Goal: Transaction & Acquisition: Purchase product/service

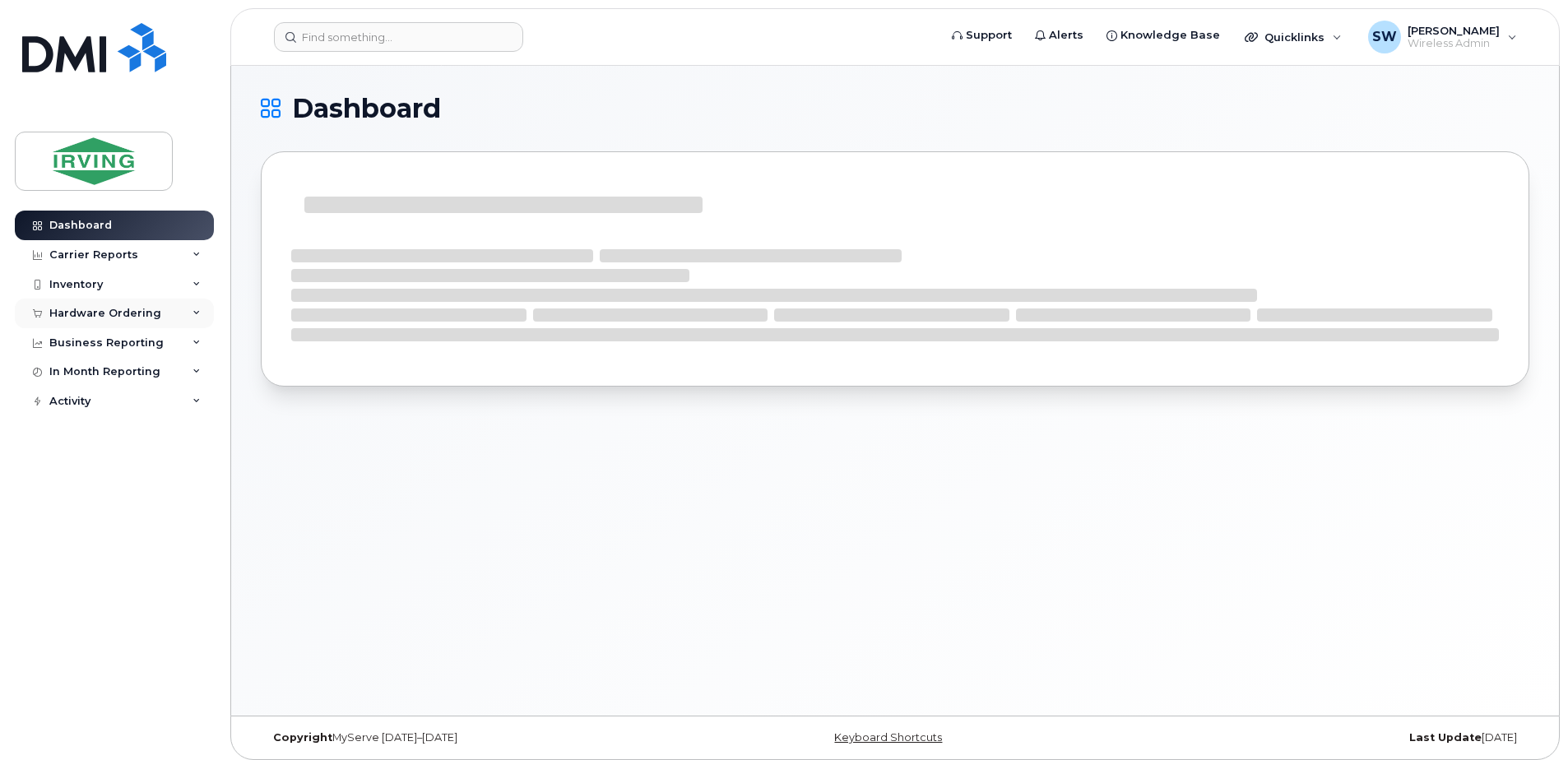
click at [76, 314] on div "Hardware Ordering" at bounding box center [105, 313] width 112 height 13
click at [86, 341] on div "Overview" at bounding box center [83, 343] width 53 height 15
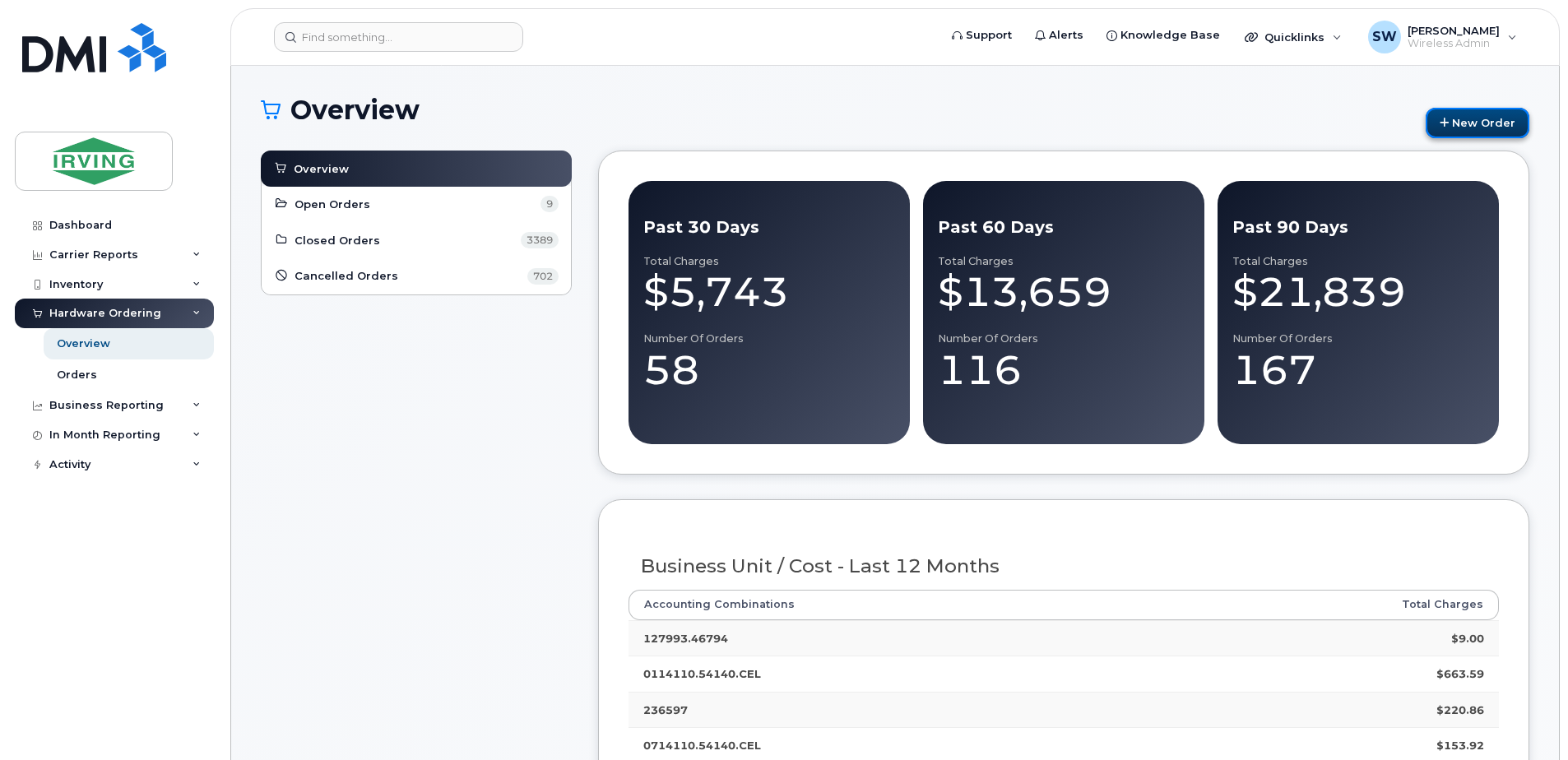
click at [1472, 123] on link "New Order" at bounding box center [1476, 123] width 103 height 30
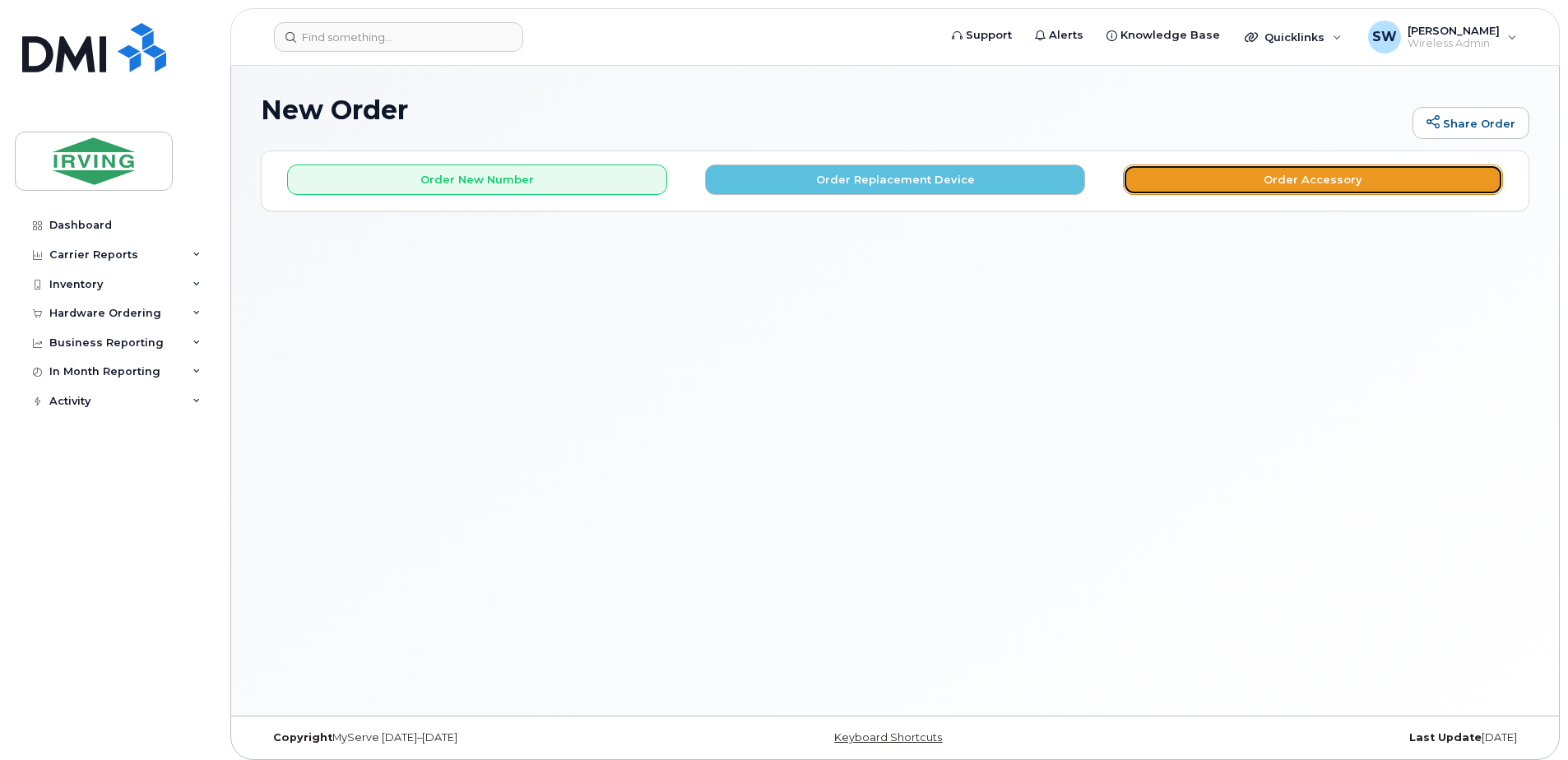
click at [1283, 178] on button "Order Accessory" at bounding box center [1312, 179] width 380 height 30
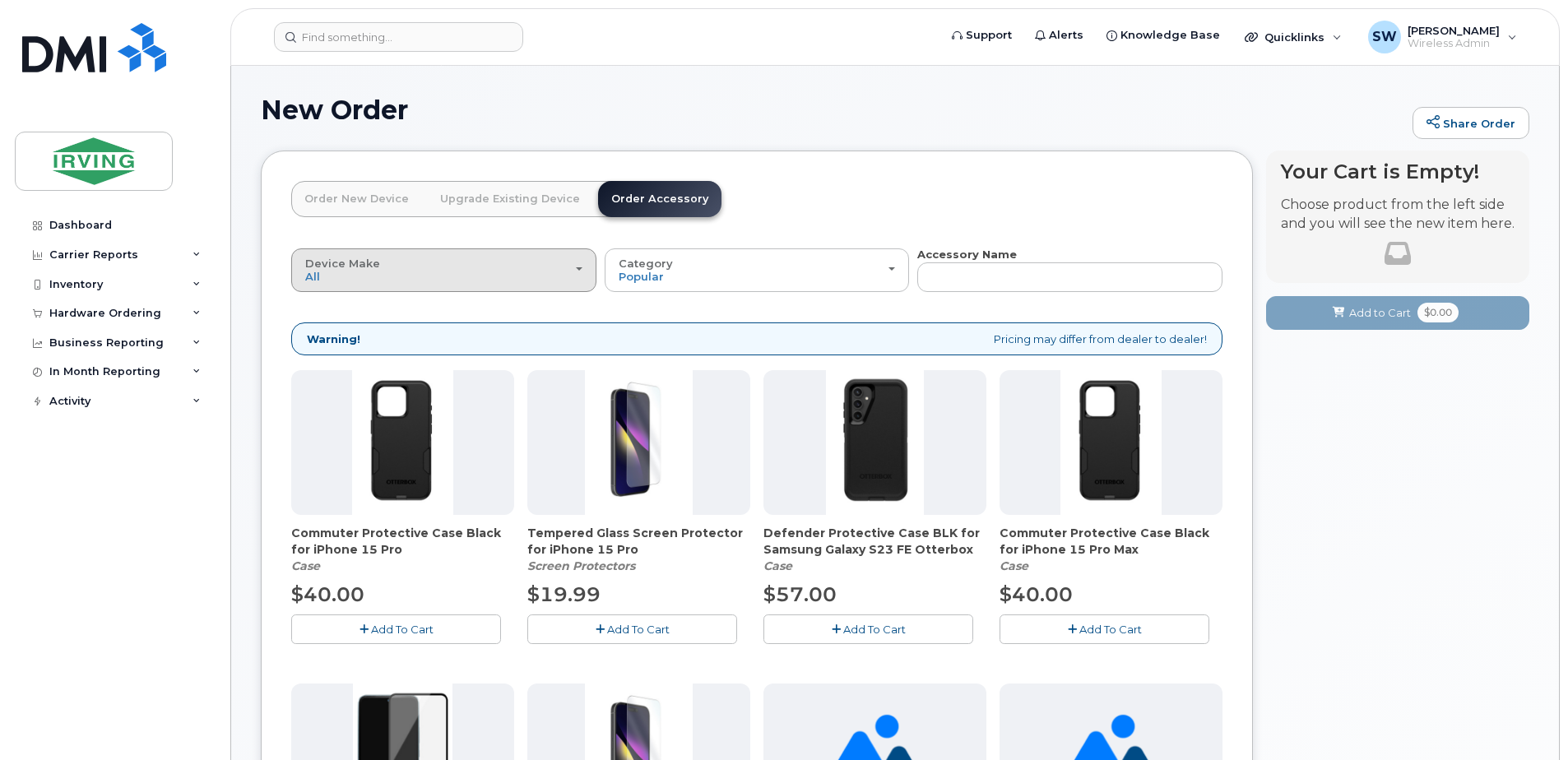
click at [383, 273] on div "Device Make All Android Cell Phone iPhone" at bounding box center [443, 270] width 278 height 26
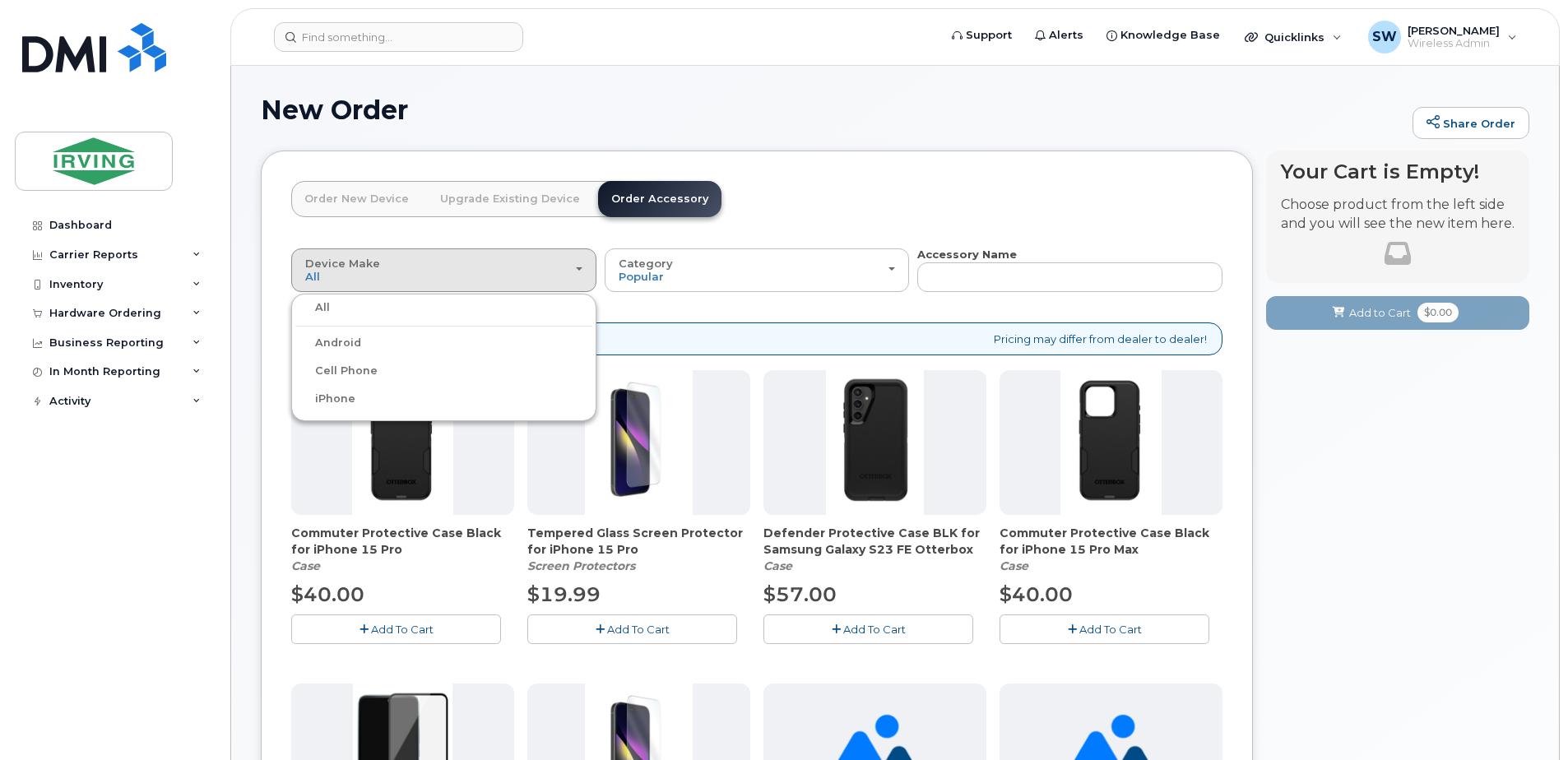
click at [363, 343] on div "Android" at bounding box center [443, 343] width 297 height 20
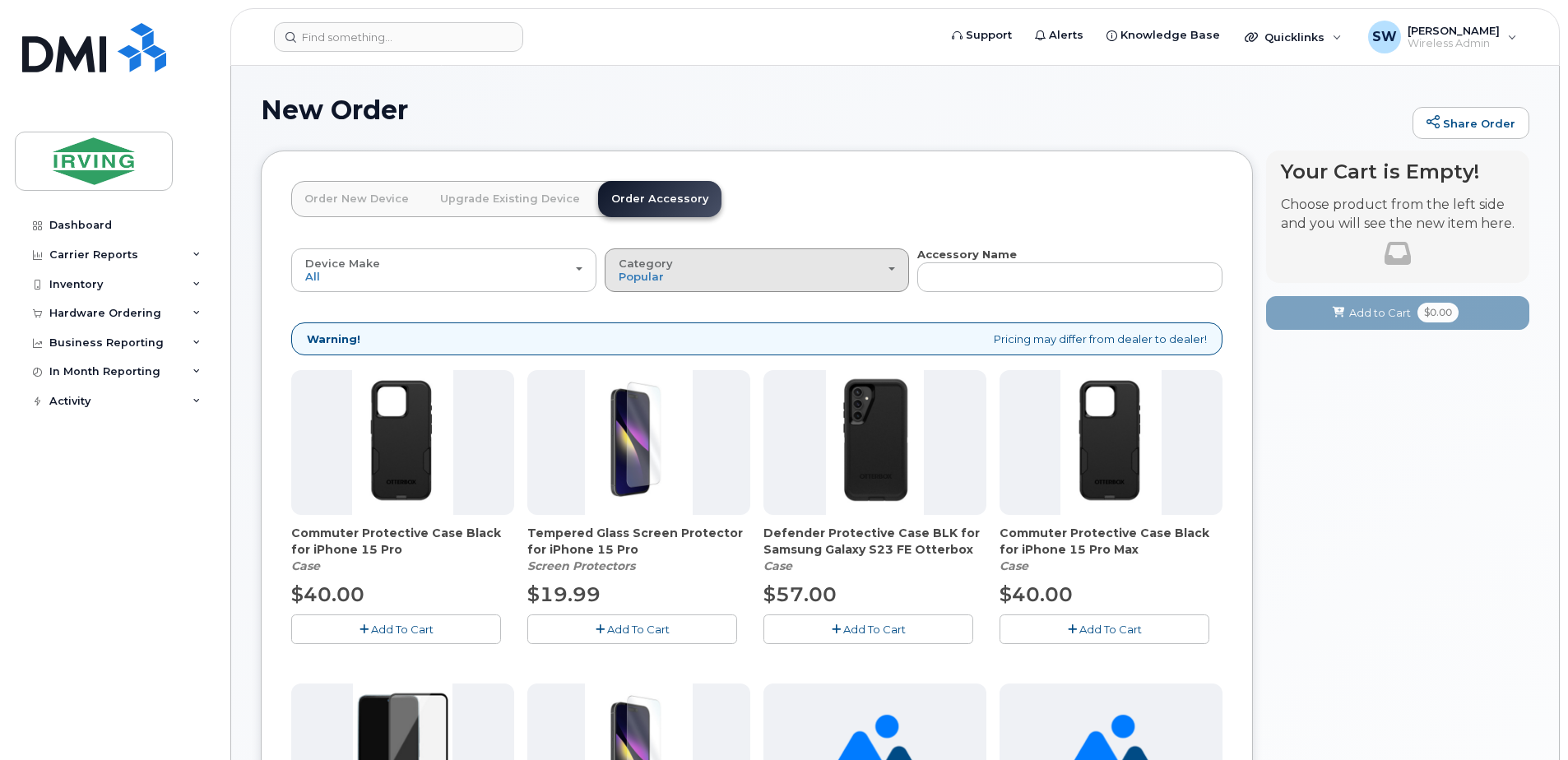
click at [676, 274] on div "Category Popular" at bounding box center [757, 270] width 278 height 26
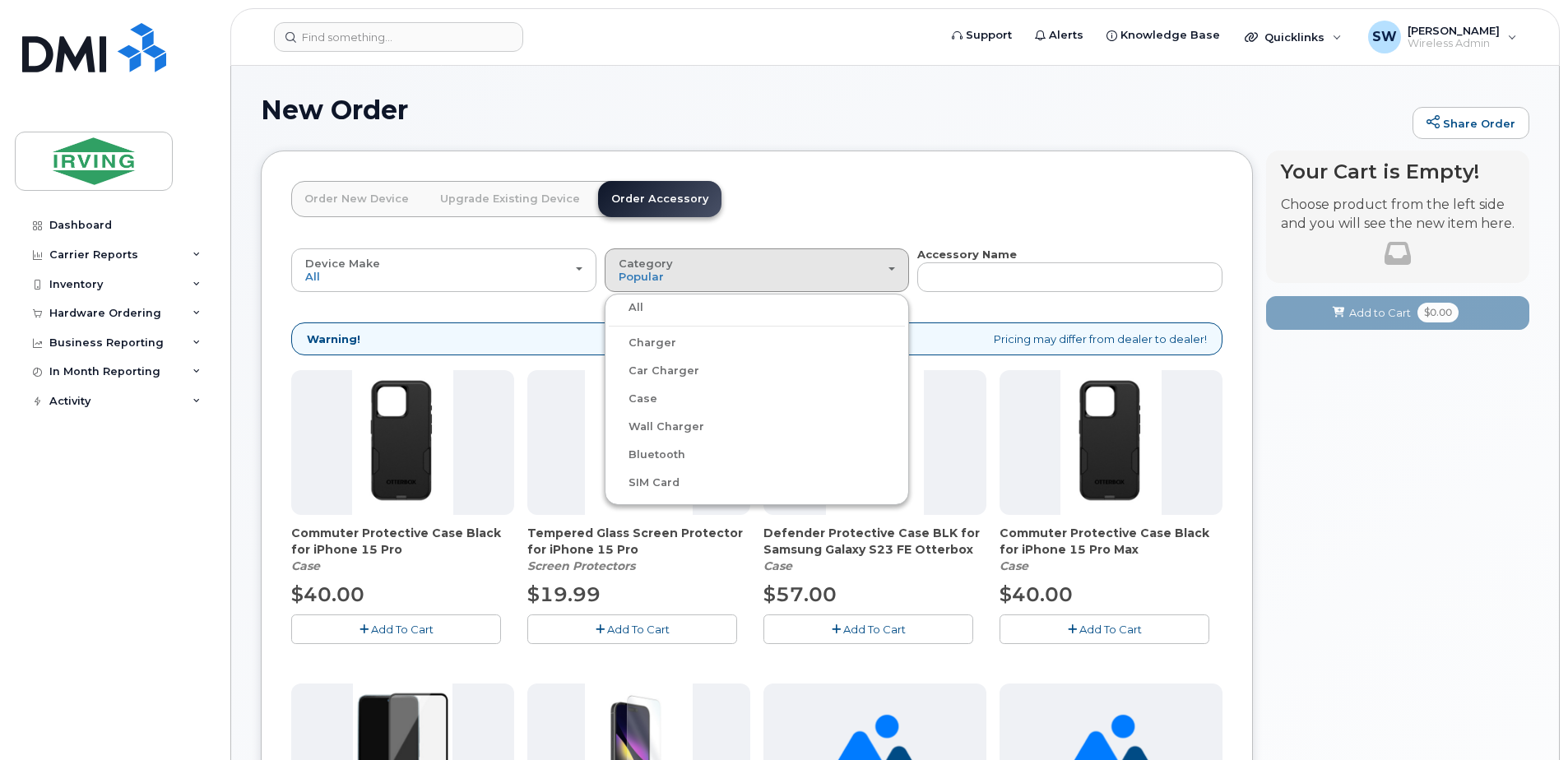
click at [634, 301] on label "All" at bounding box center [626, 308] width 35 height 20
click at [0, 0] on input "All" at bounding box center [0, 0] width 0 height 0
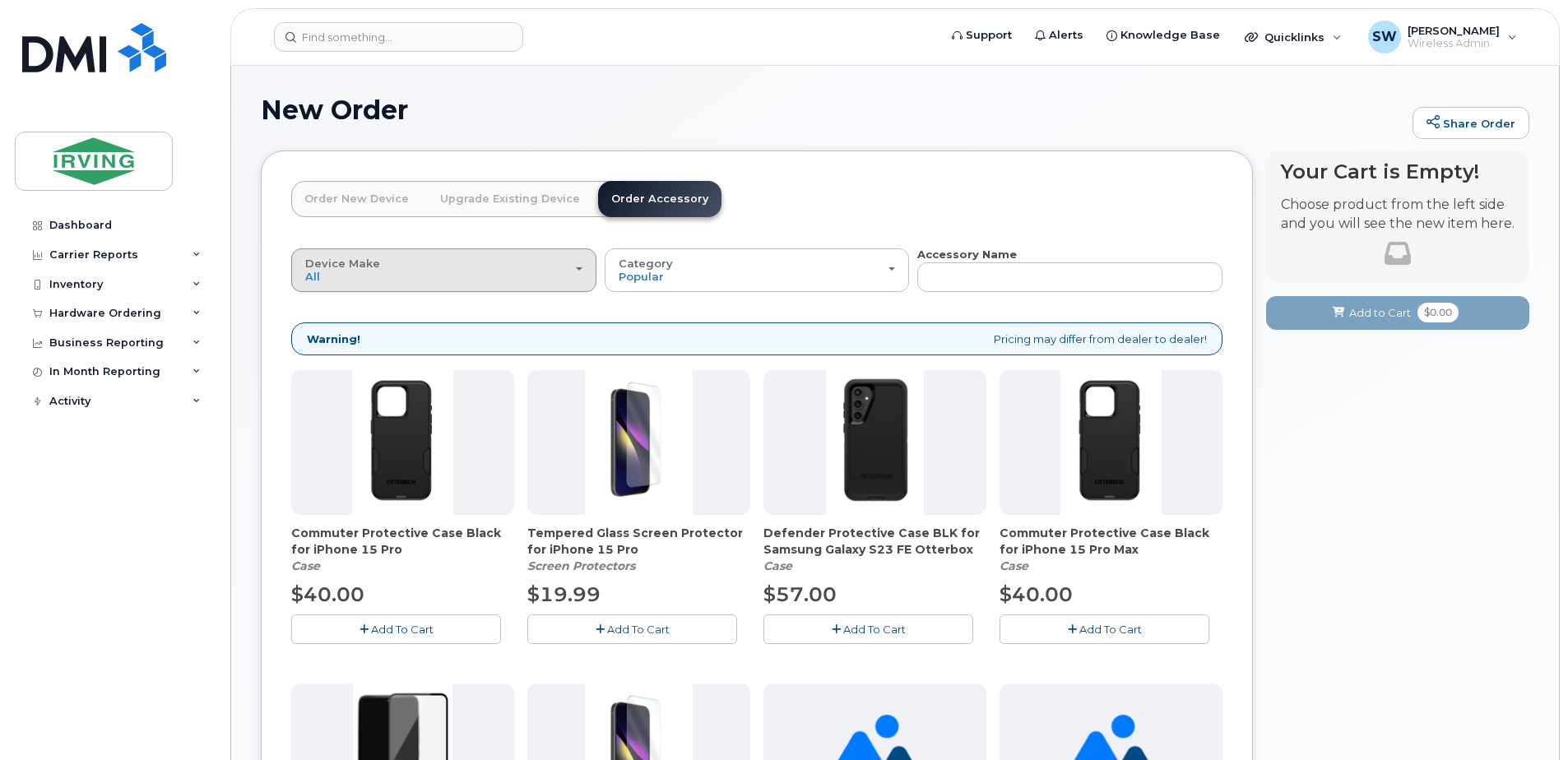
click at [365, 283] on div "Device Make All Android Cell Phone iPhone" at bounding box center [443, 270] width 278 height 26
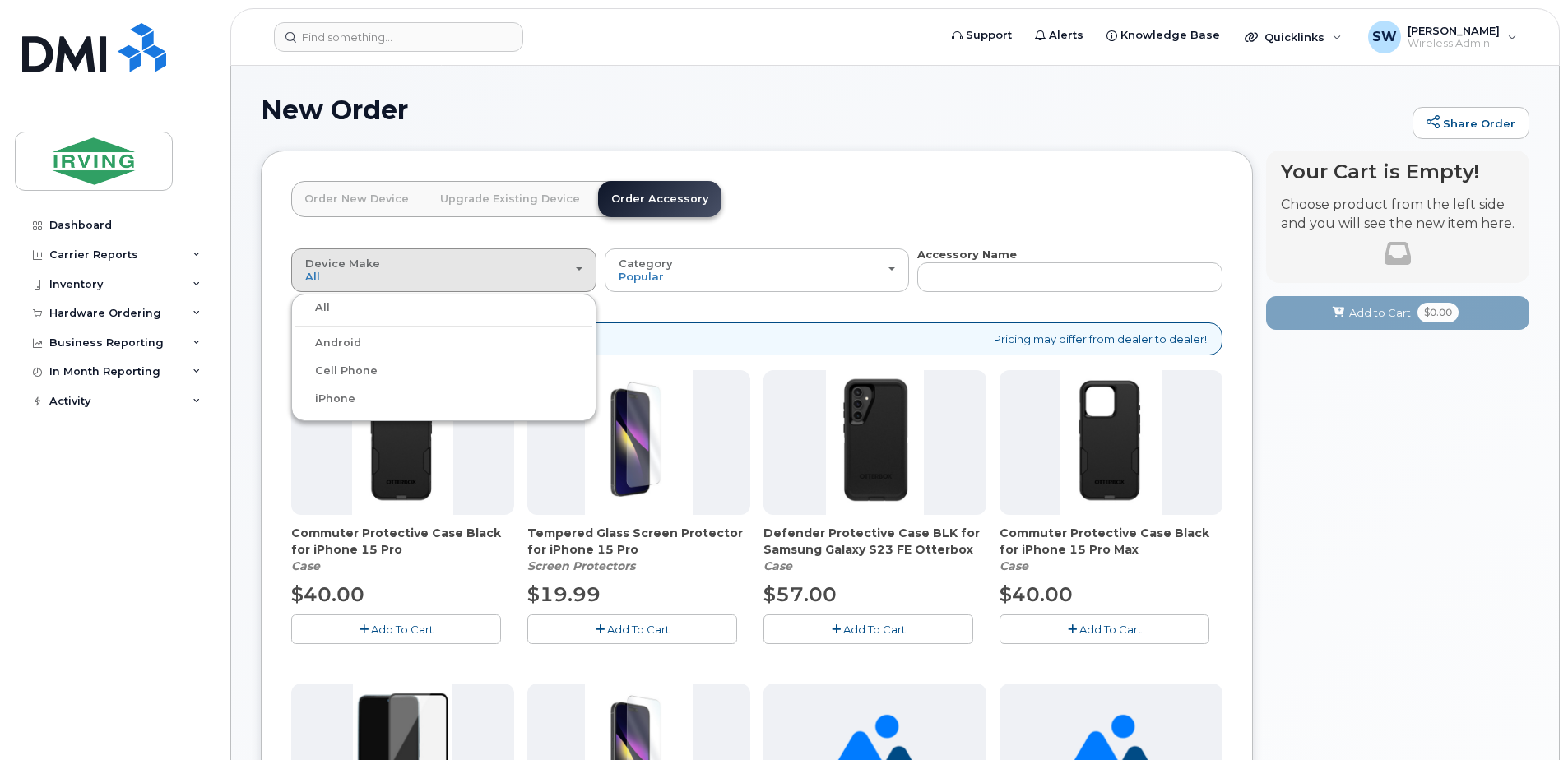
click at [354, 342] on label "Android" at bounding box center [328, 343] width 66 height 20
click at [0, 0] on input "Android" at bounding box center [0, 0] width 0 height 0
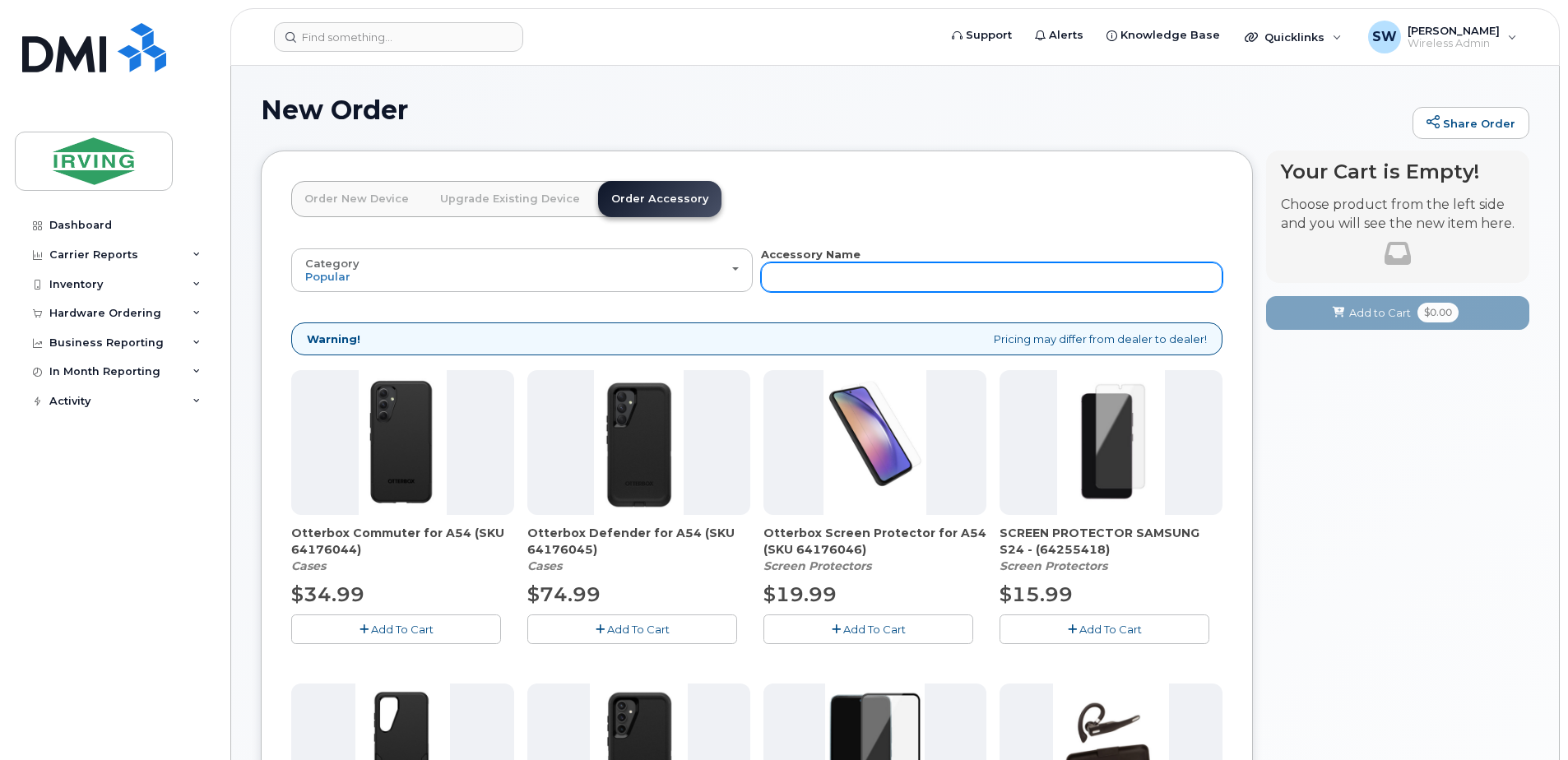
click at [796, 274] on input "text" at bounding box center [992, 277] width 462 height 29
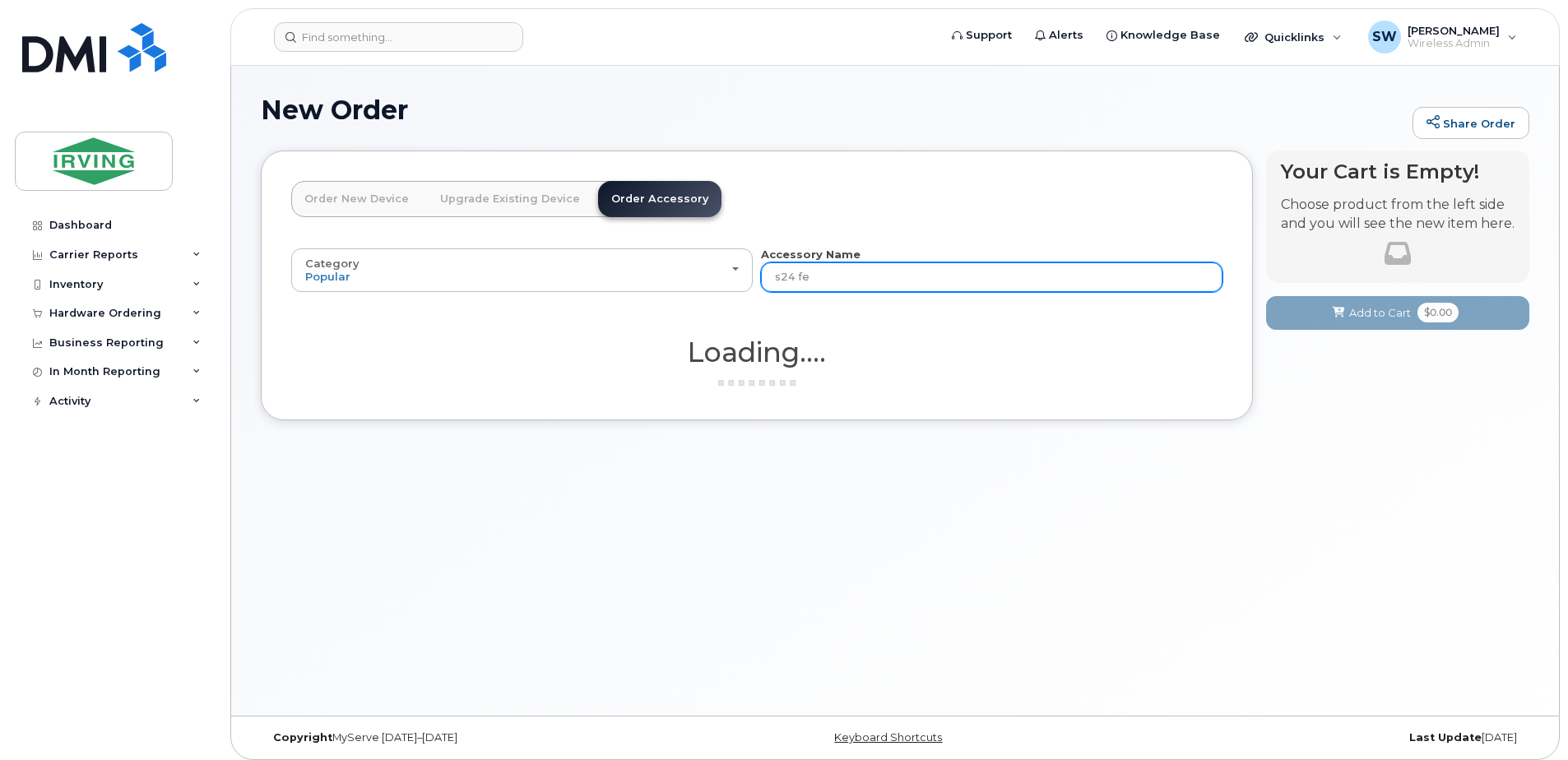
type input "s24 fe"
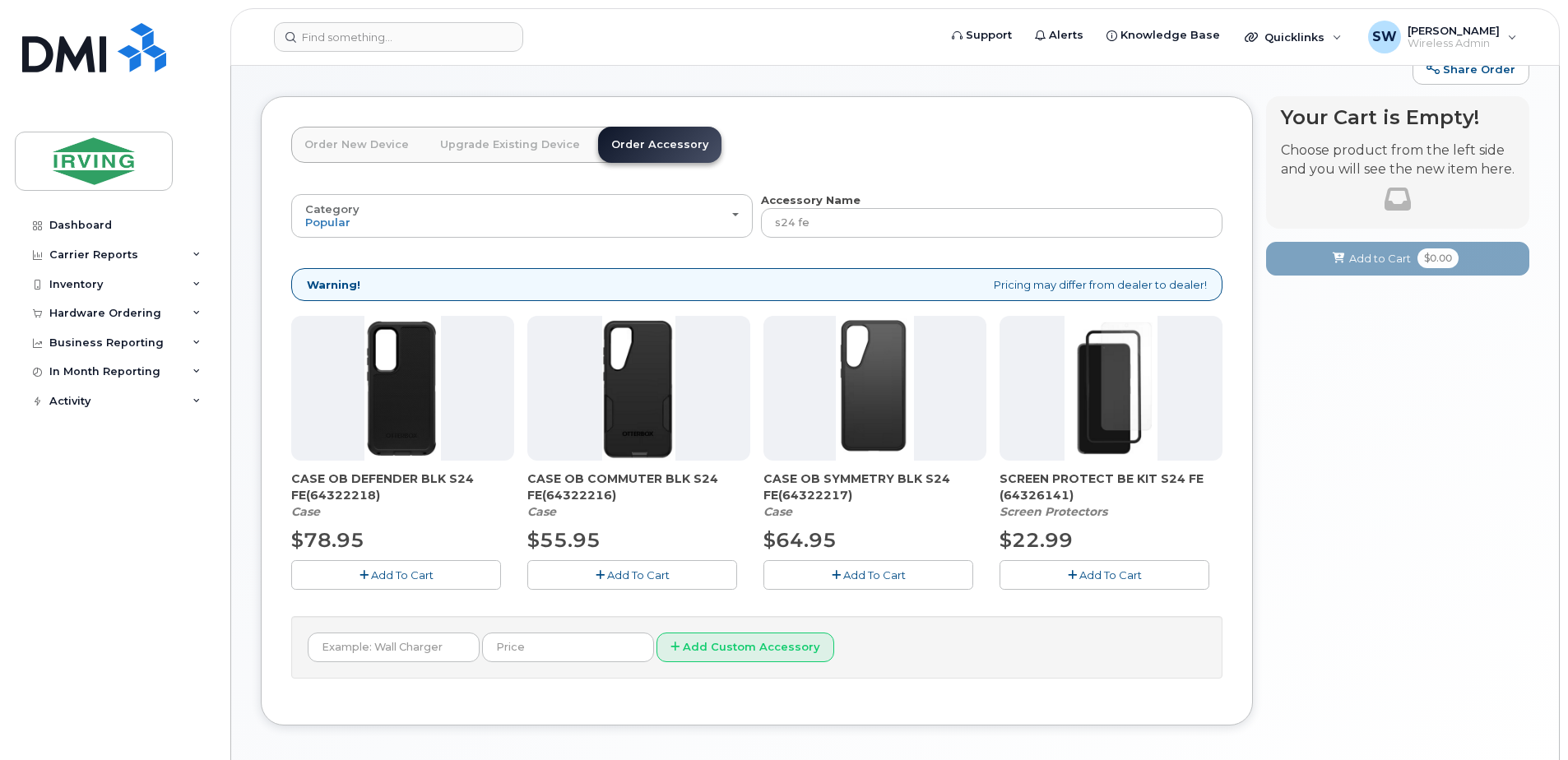
scroll to position [126, 0]
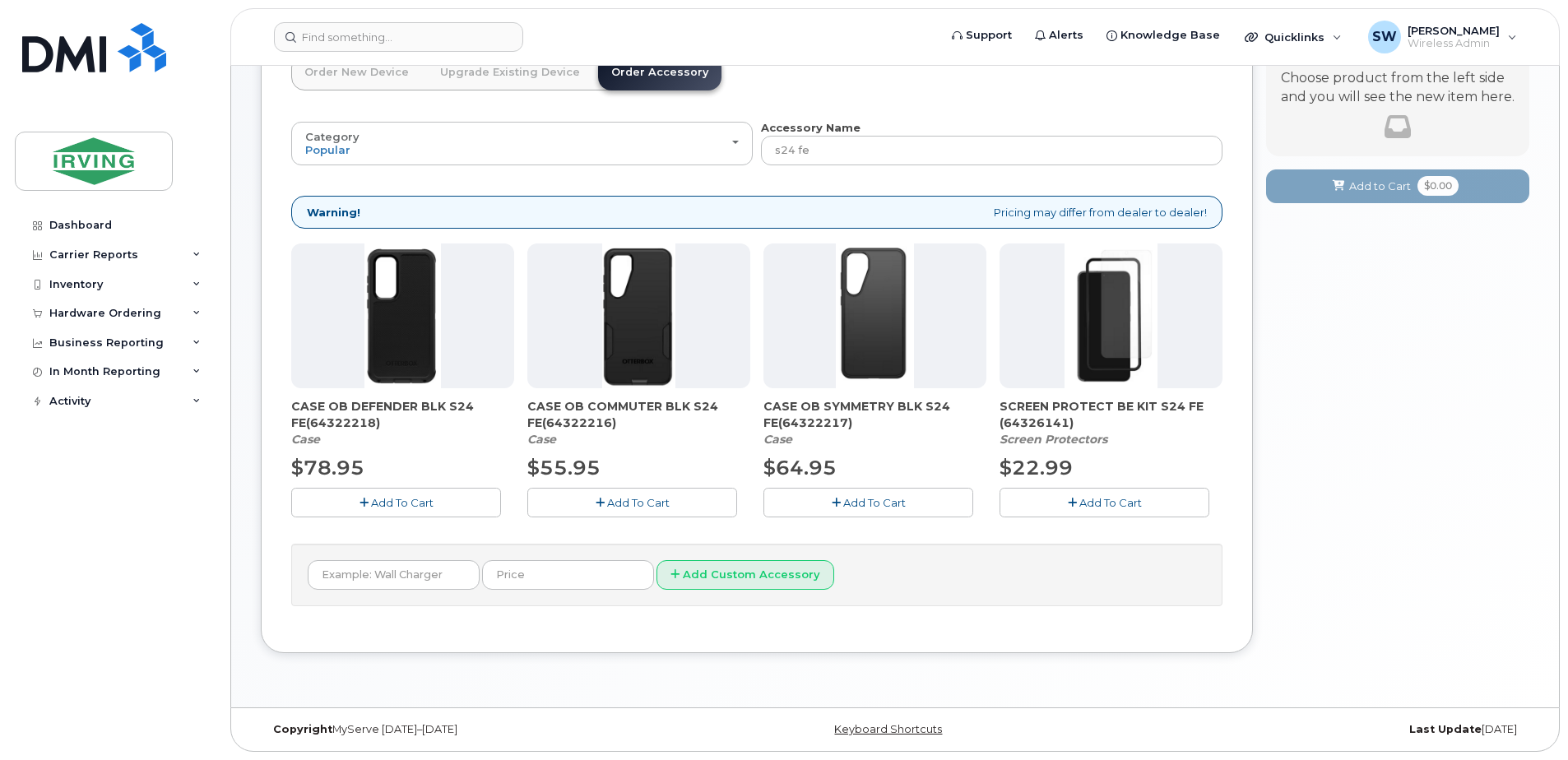
click at [1093, 505] on span "Add To Cart" at bounding box center [1110, 503] width 62 height 13
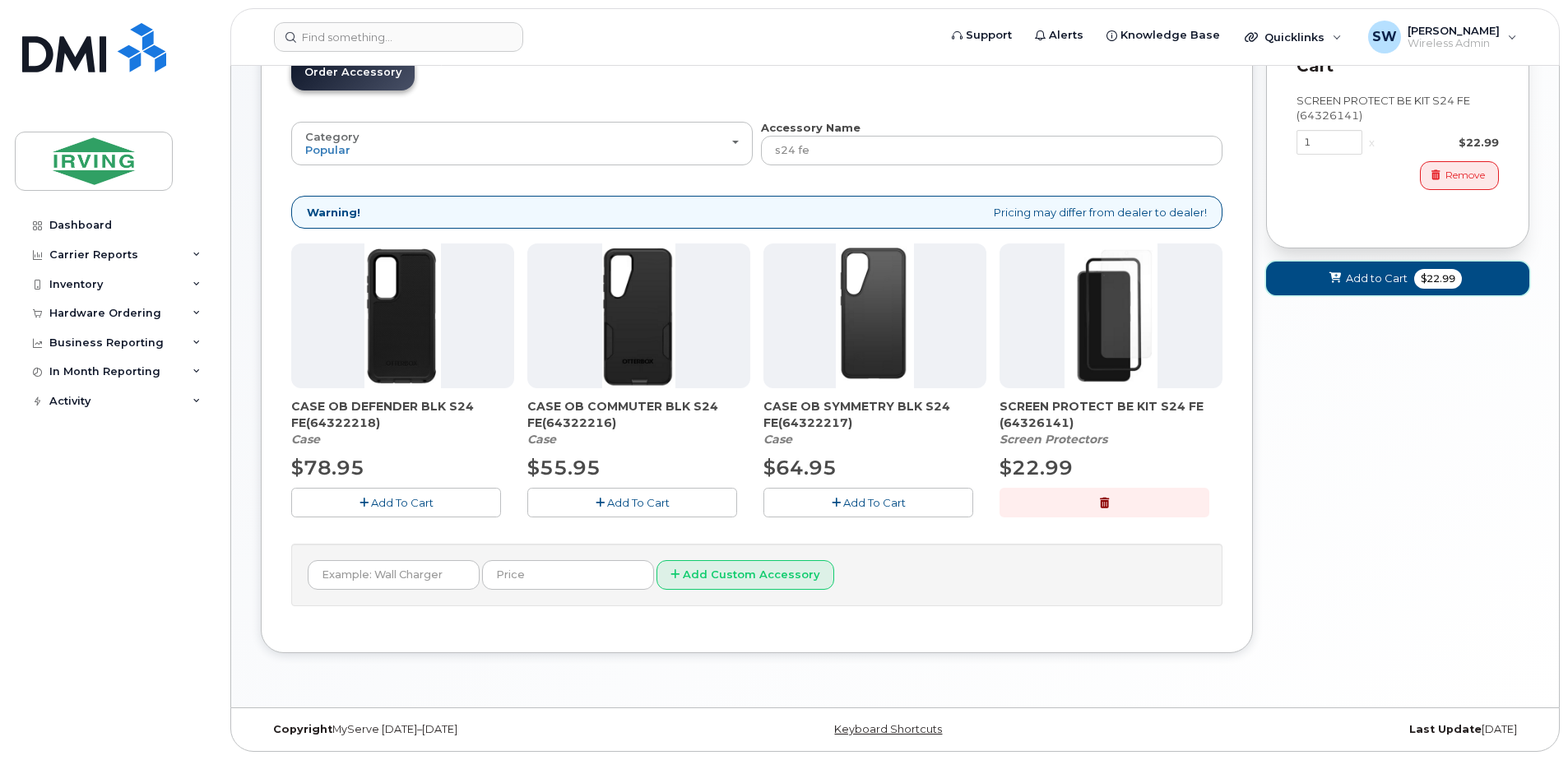
click at [1377, 277] on span "Add to Cart" at bounding box center [1376, 277] width 61 height 16
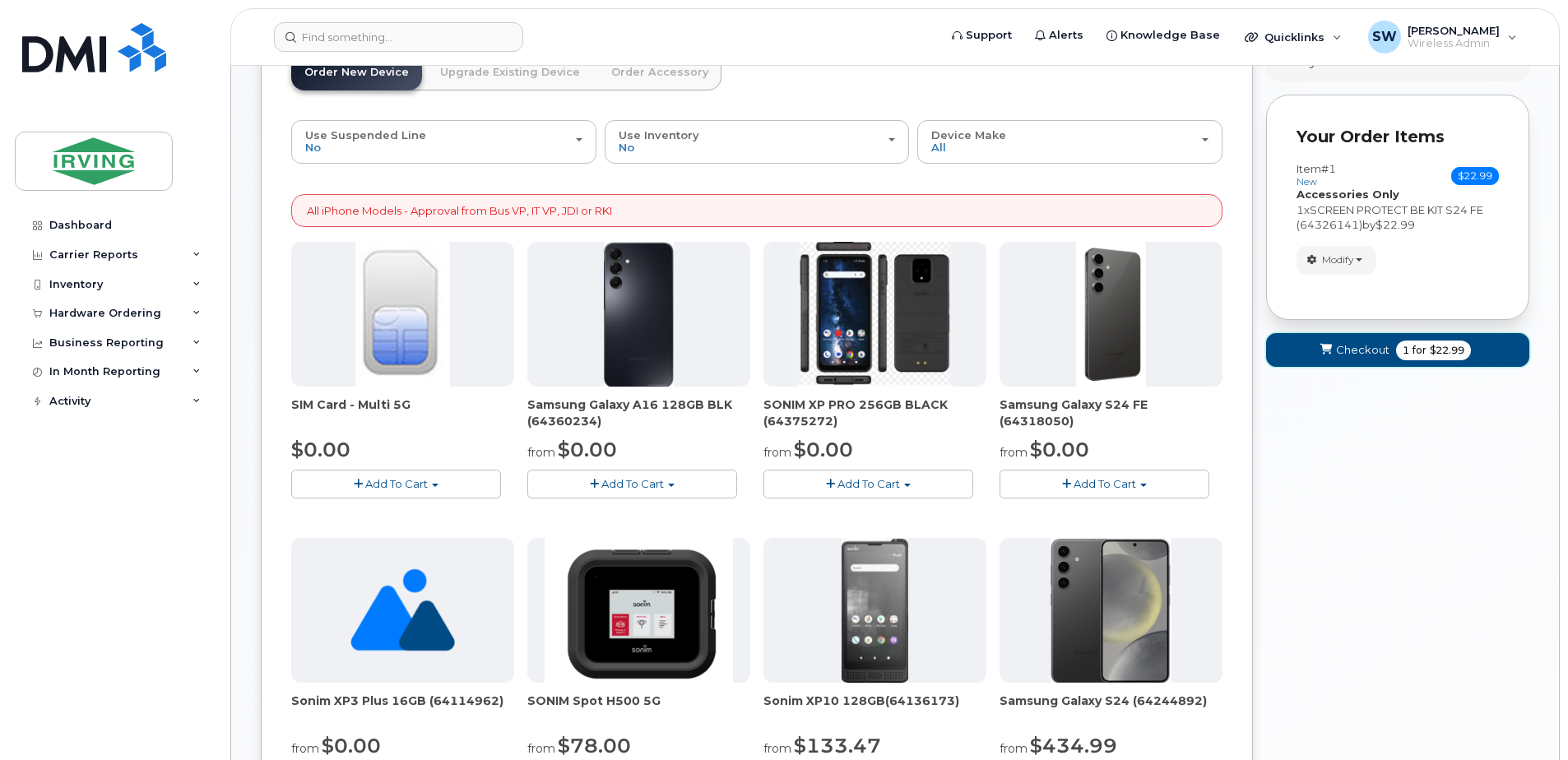
click at [1391, 351] on button "Checkout 1 for $22.99" at bounding box center [1397, 350] width 263 height 34
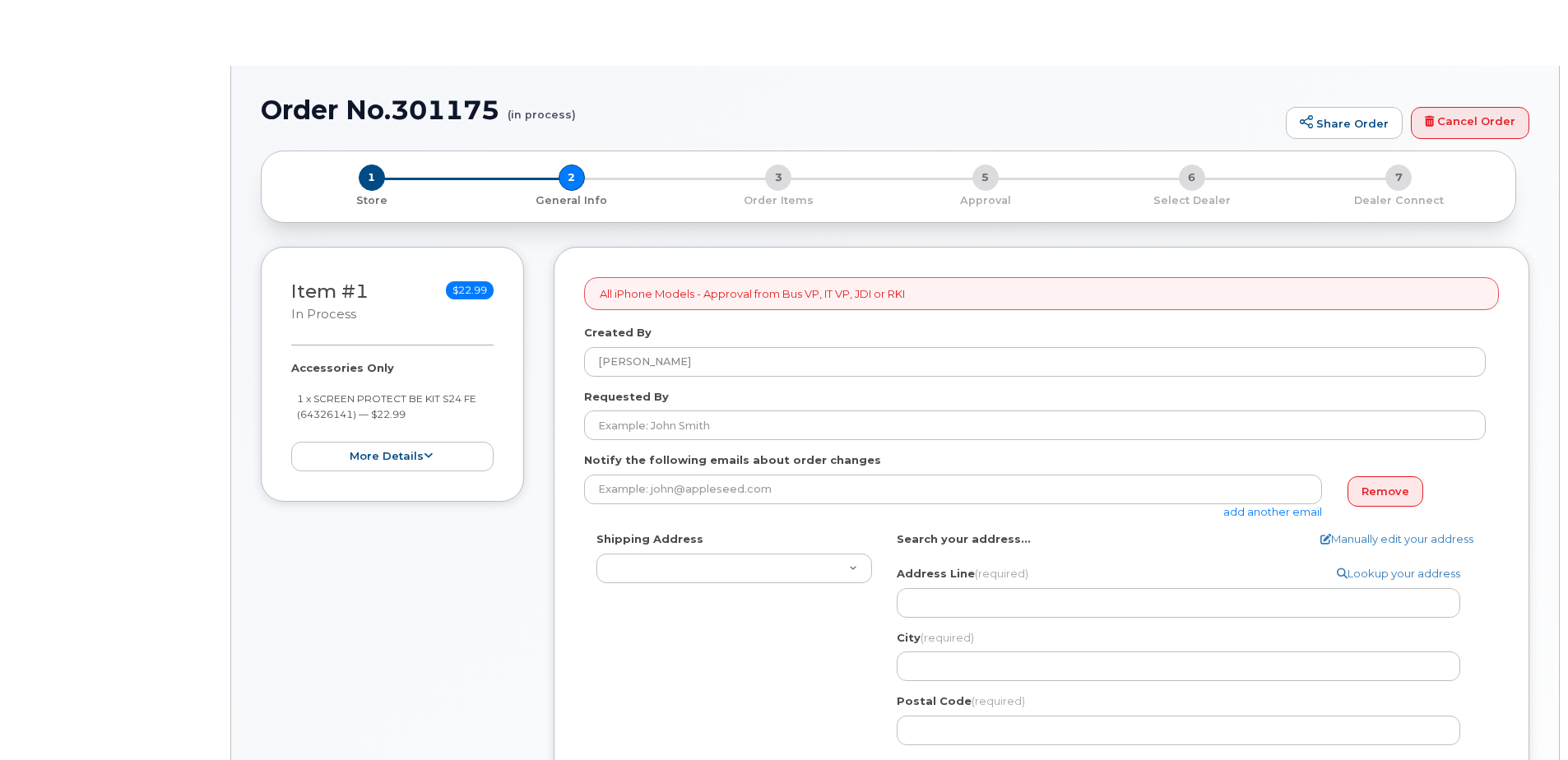
select select
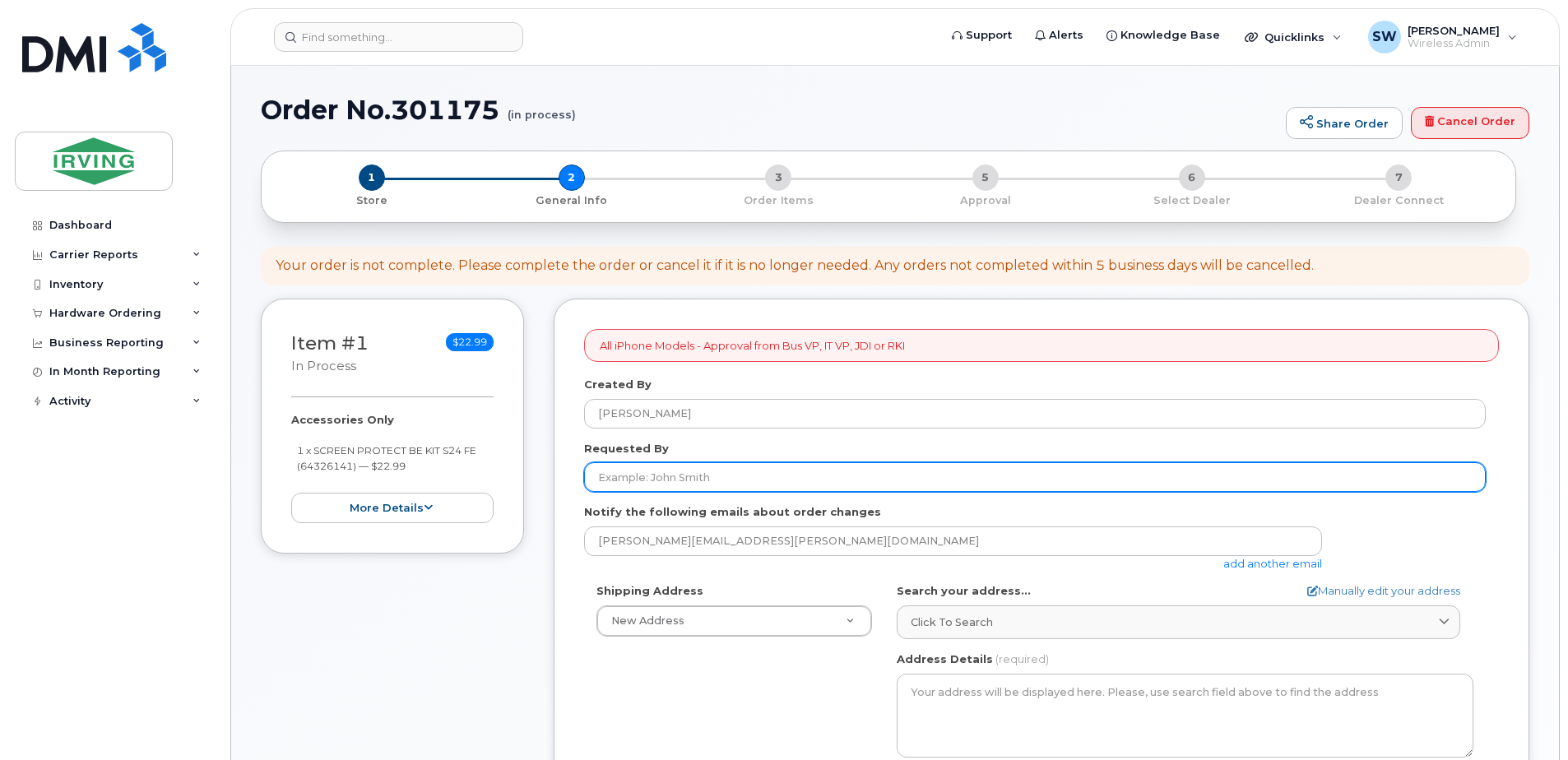
click at [723, 472] on input "Requested By" at bounding box center [1035, 477] width 901 height 29
type input "[PERSON_NAME]"
type input "5066326314"
select select
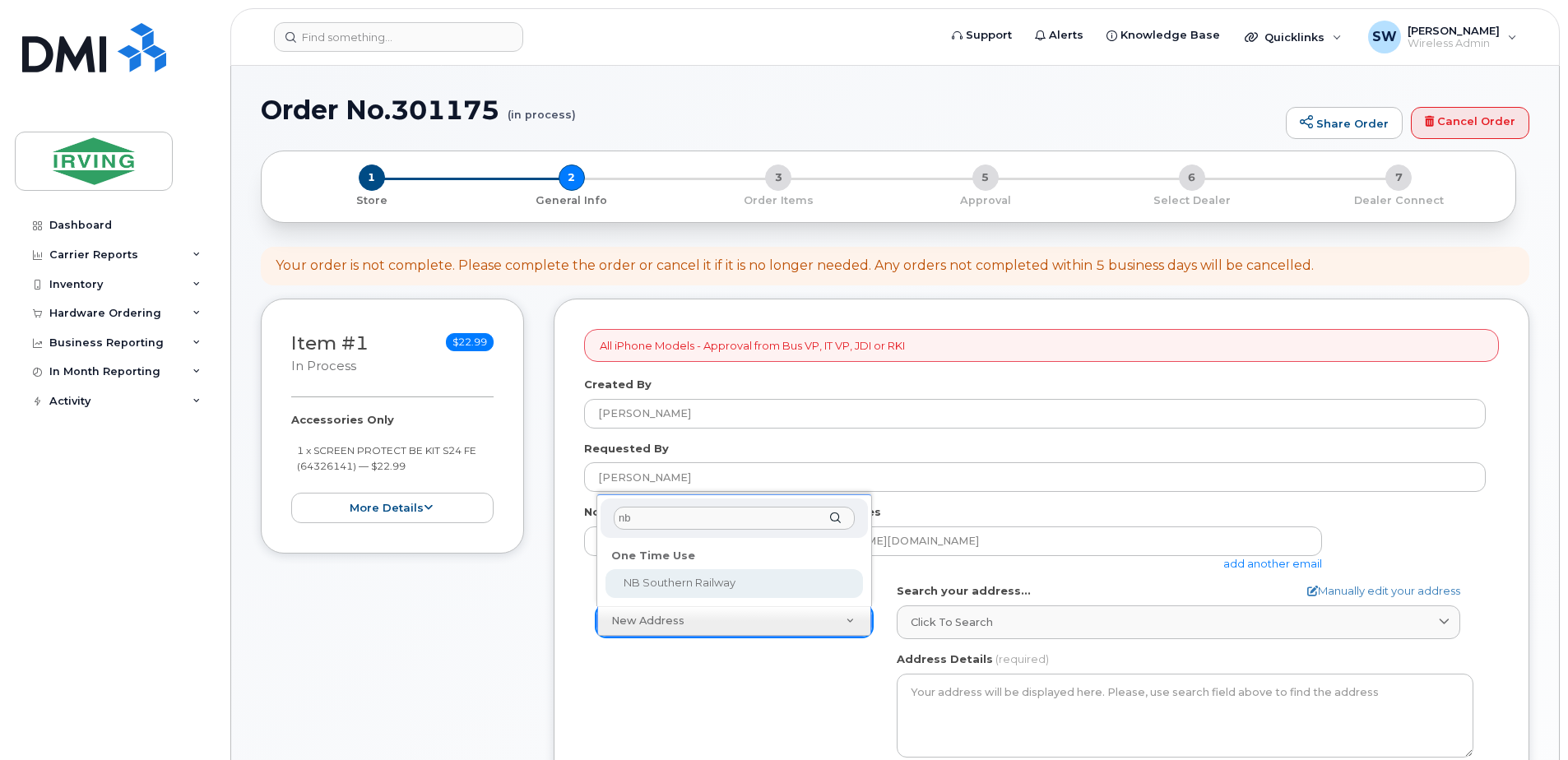
type input "nb"
select select "NB Southern Railway"
type input "NB Southern Railway"
type input "2008"
type input "E2M4X8"
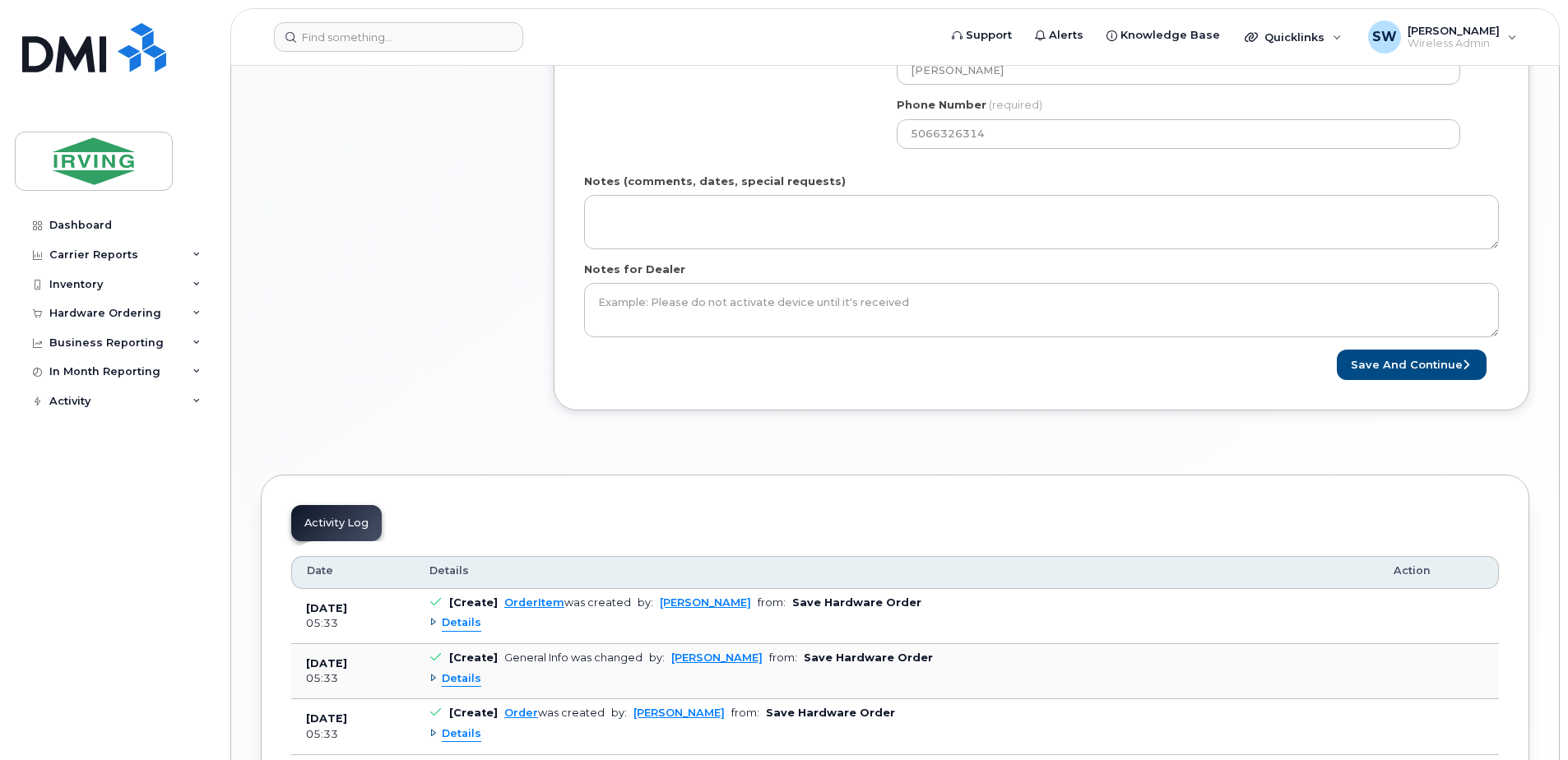
scroll to position [822, 0]
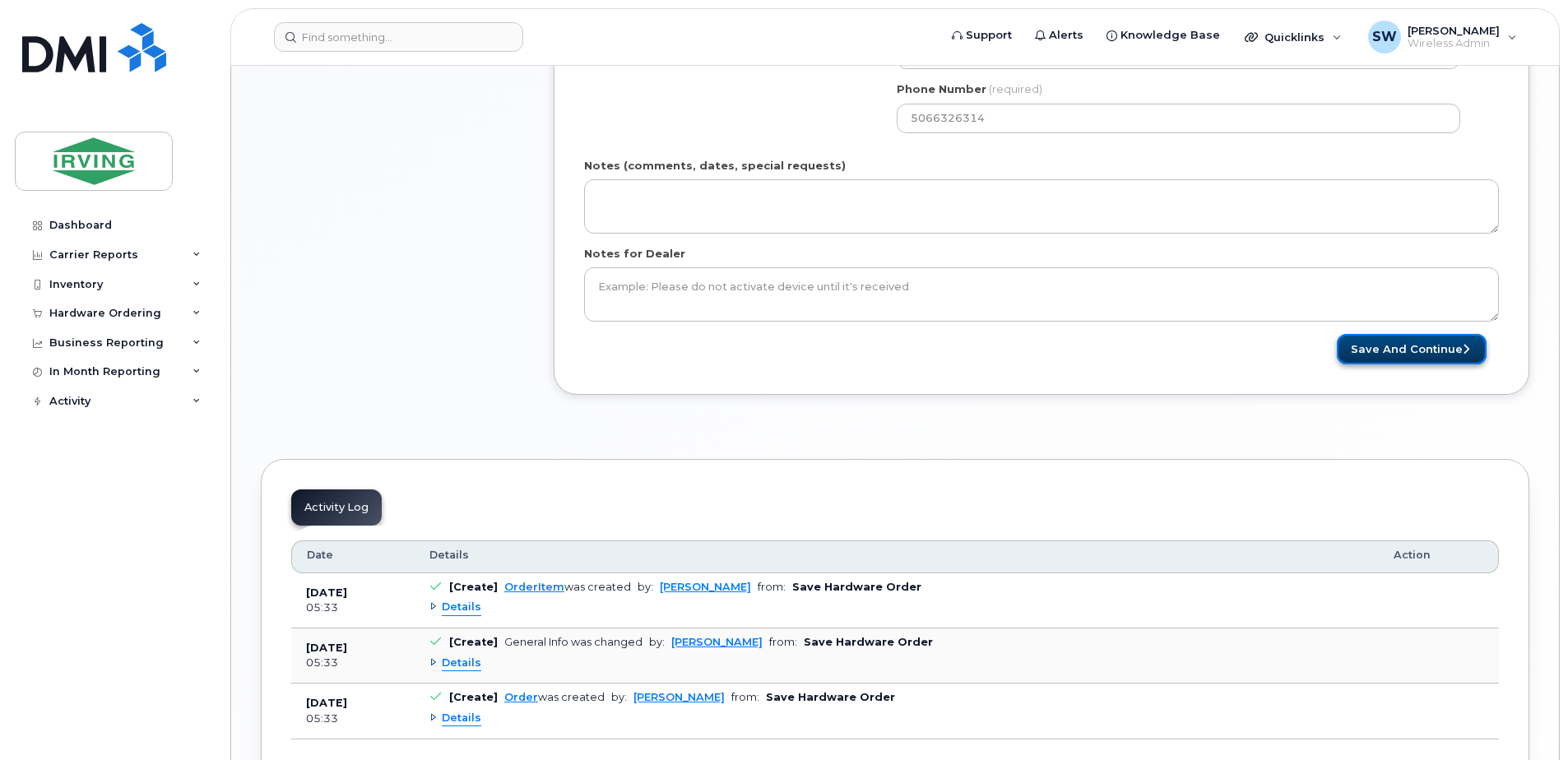
click at [1394, 340] on button "Save and Continue" at bounding box center [1410, 349] width 149 height 30
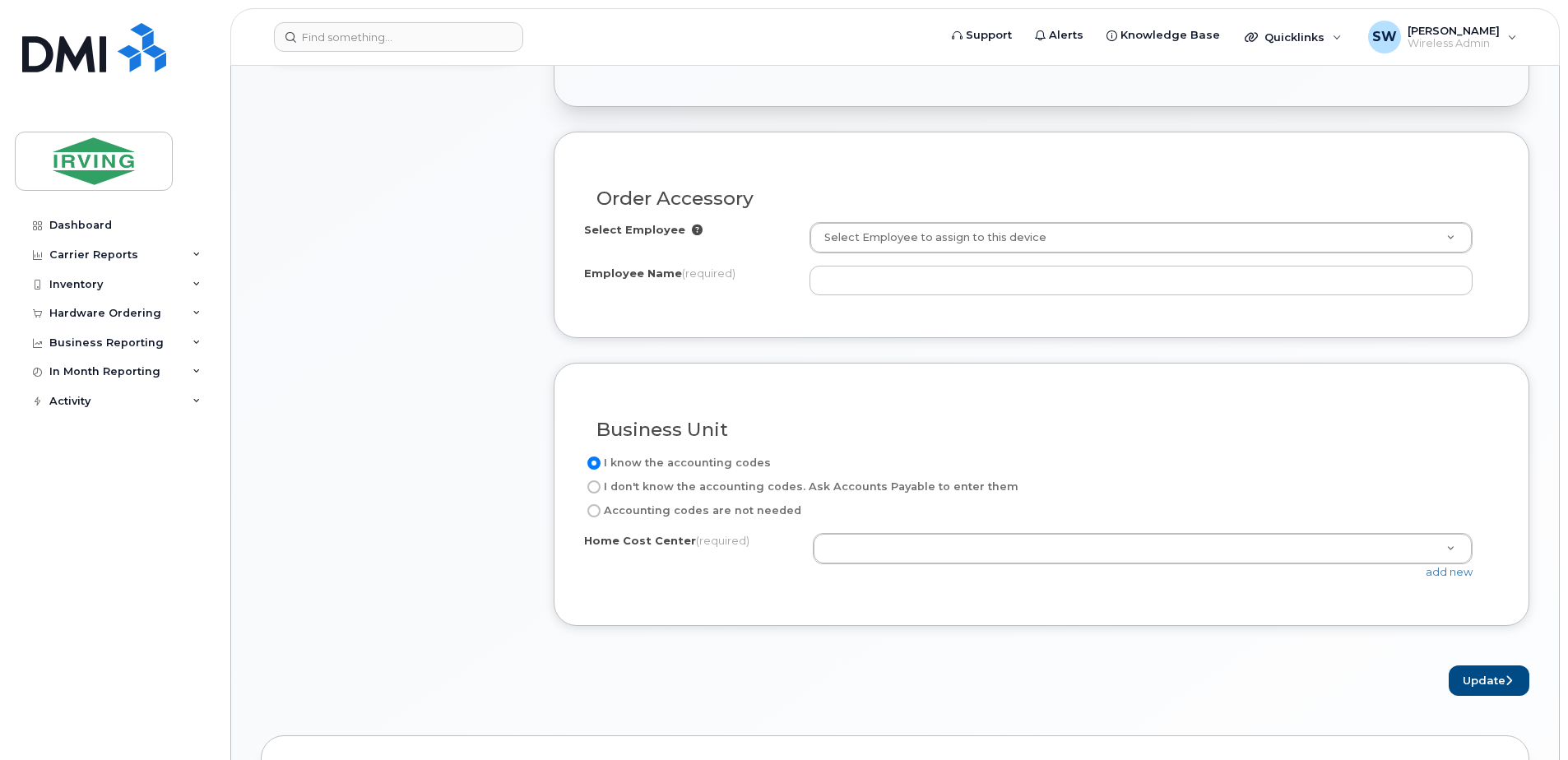
scroll to position [494, 0]
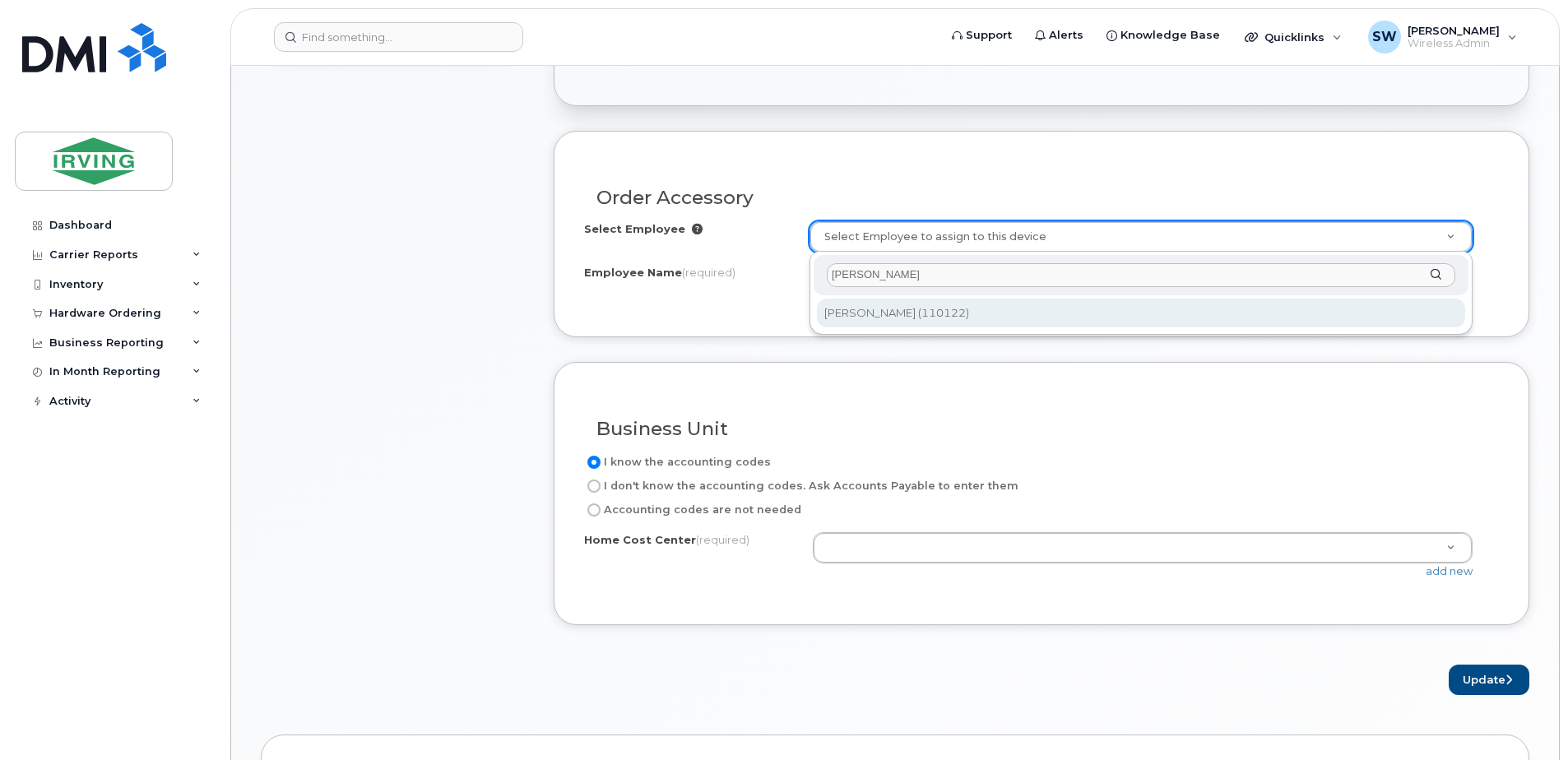
type input "jason kingston"
type input "1450388"
type input "[PERSON_NAME]"
type input "120305"
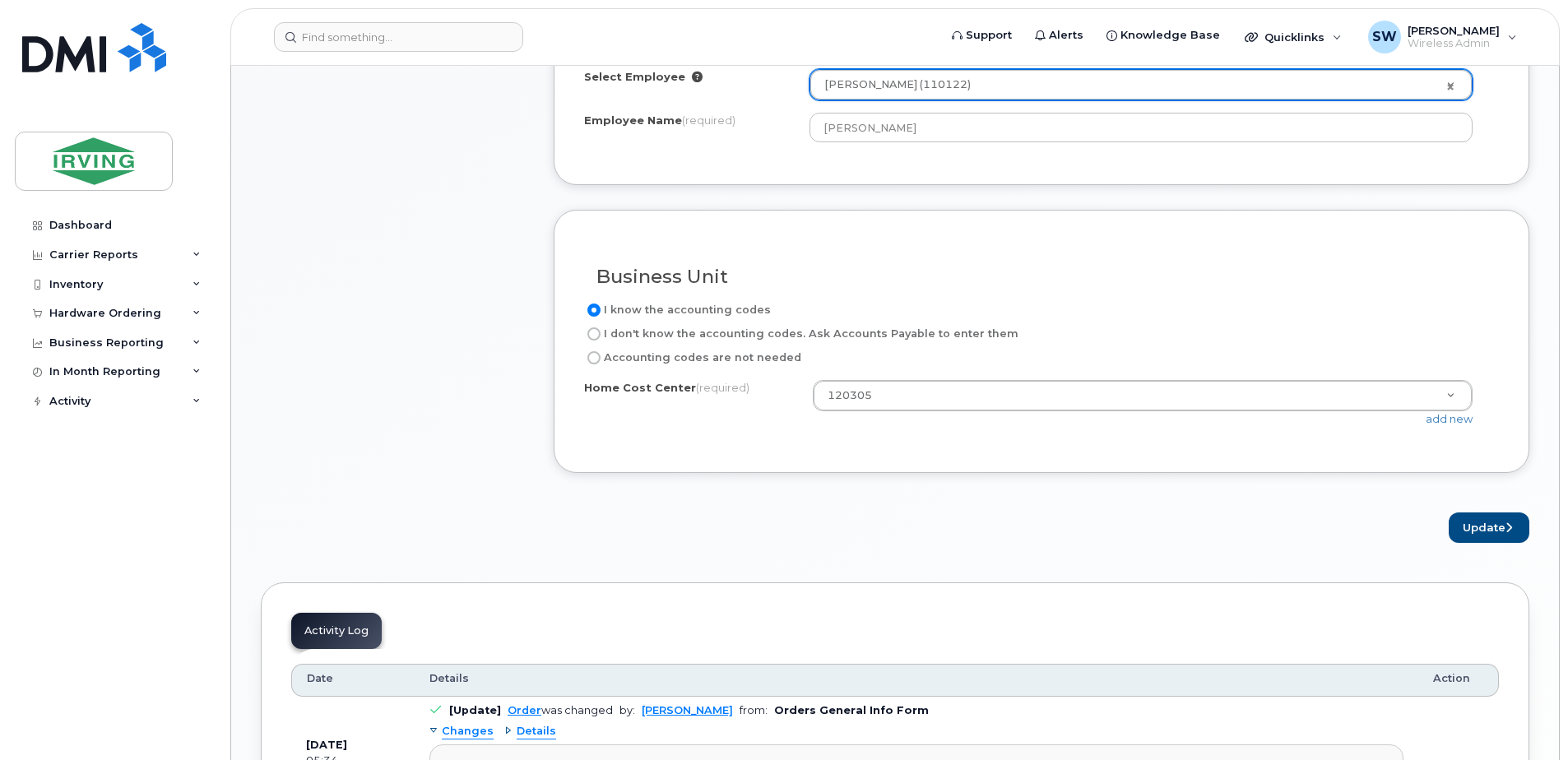
scroll to position [657, 0]
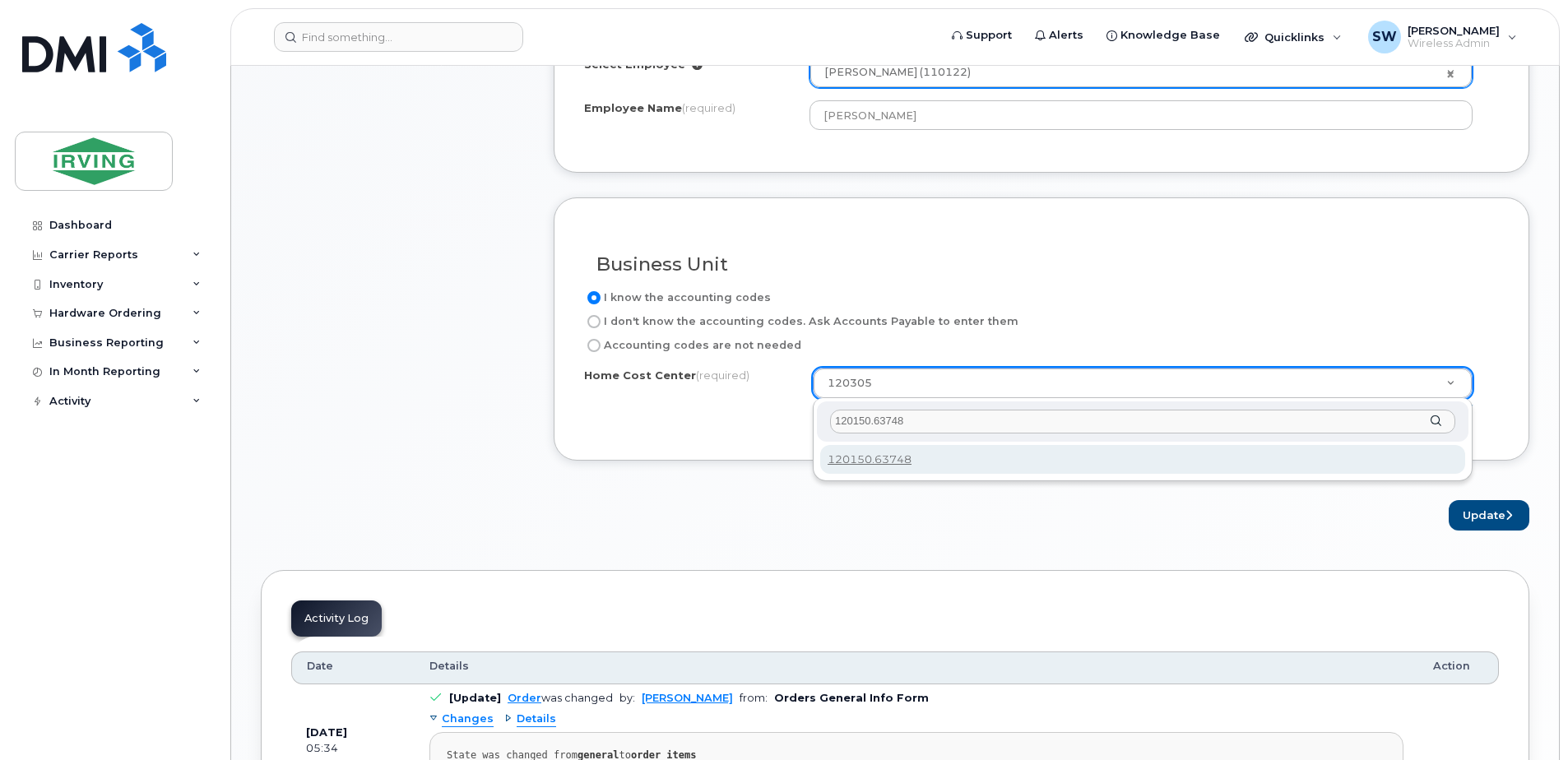
type input "120150.63748"
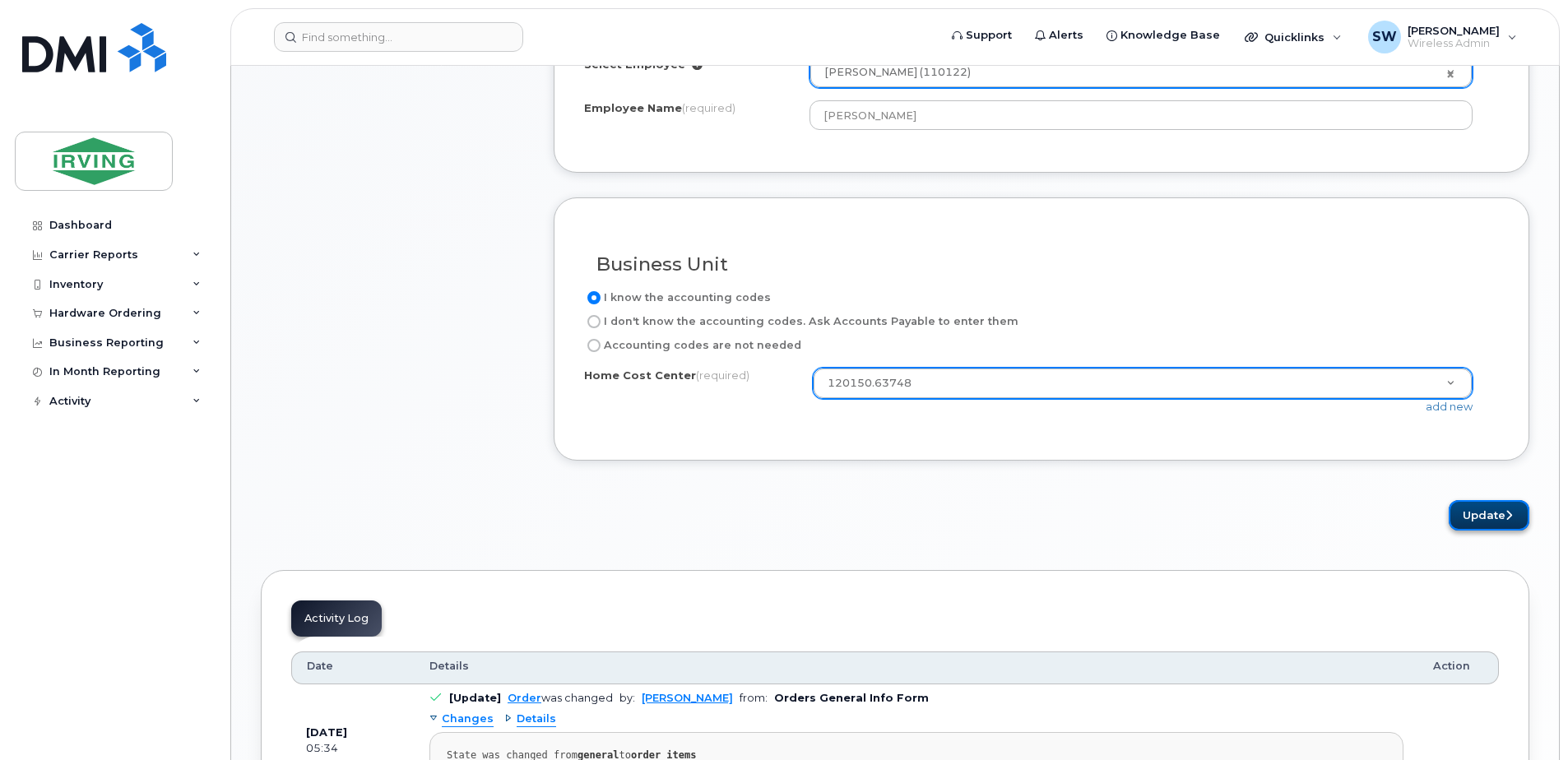
click at [1486, 516] on button "Update" at bounding box center [1488, 515] width 81 height 30
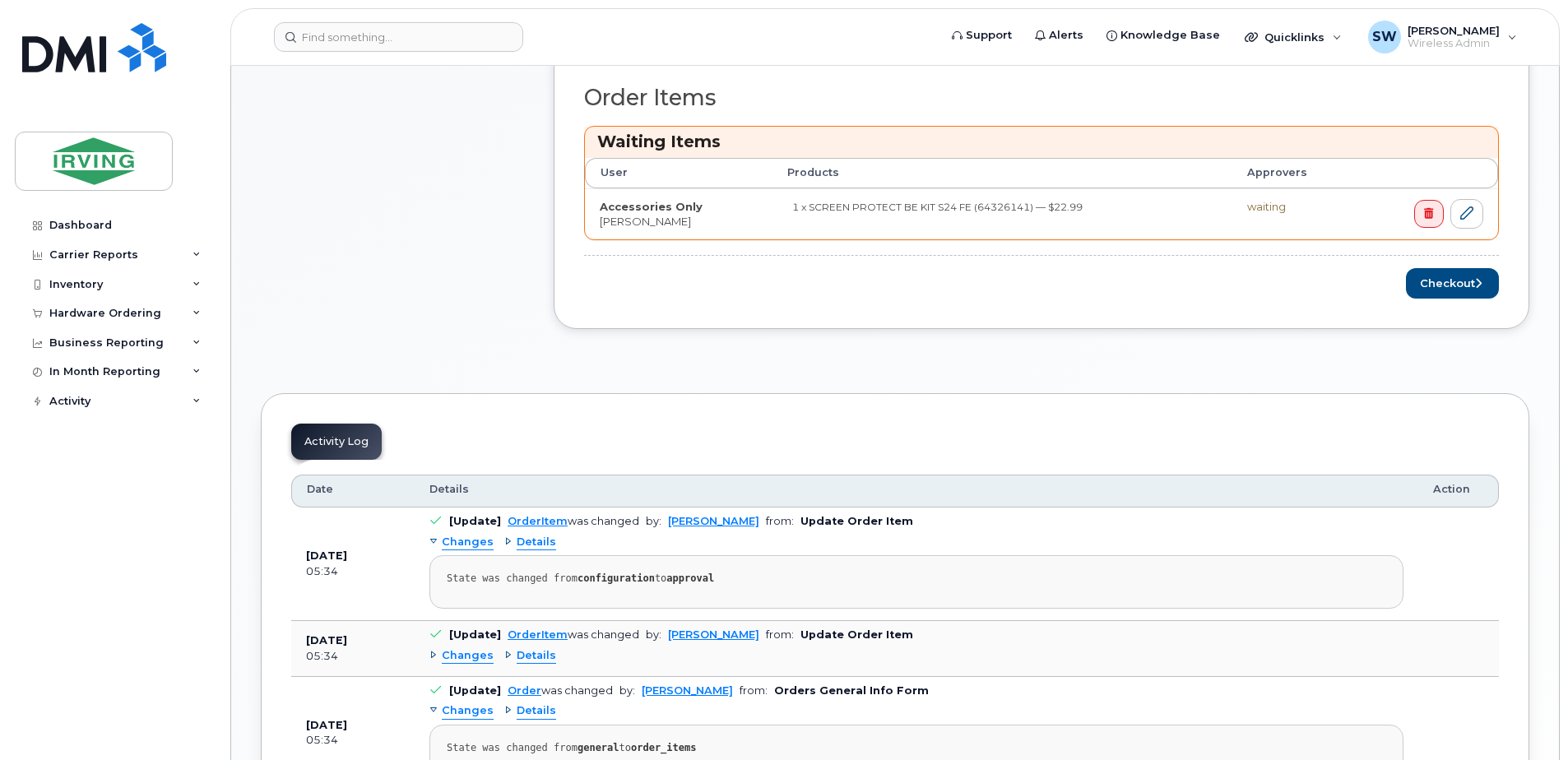
scroll to position [657, 0]
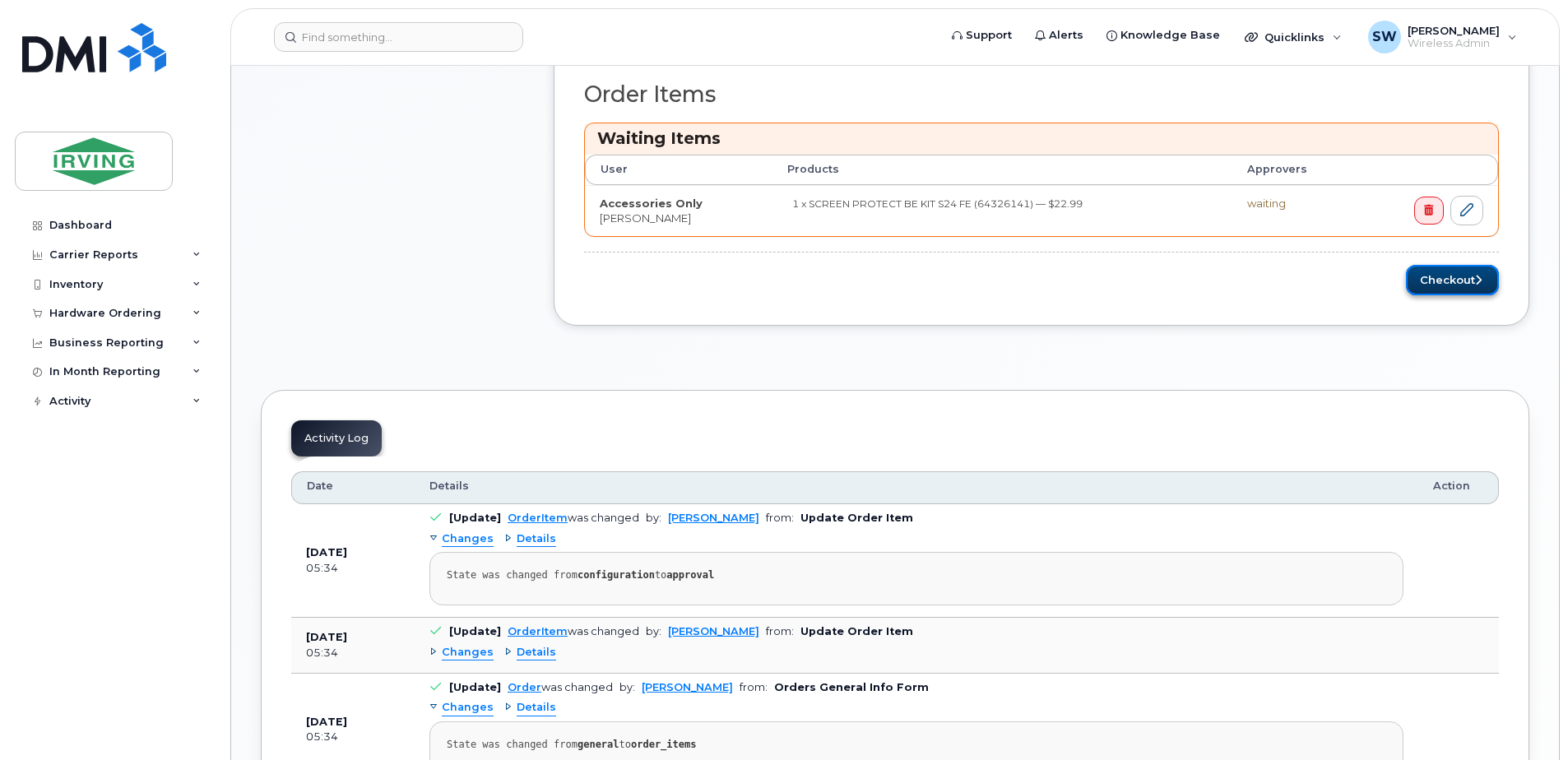
click at [1450, 276] on button "Checkout" at bounding box center [1452, 279] width 93 height 30
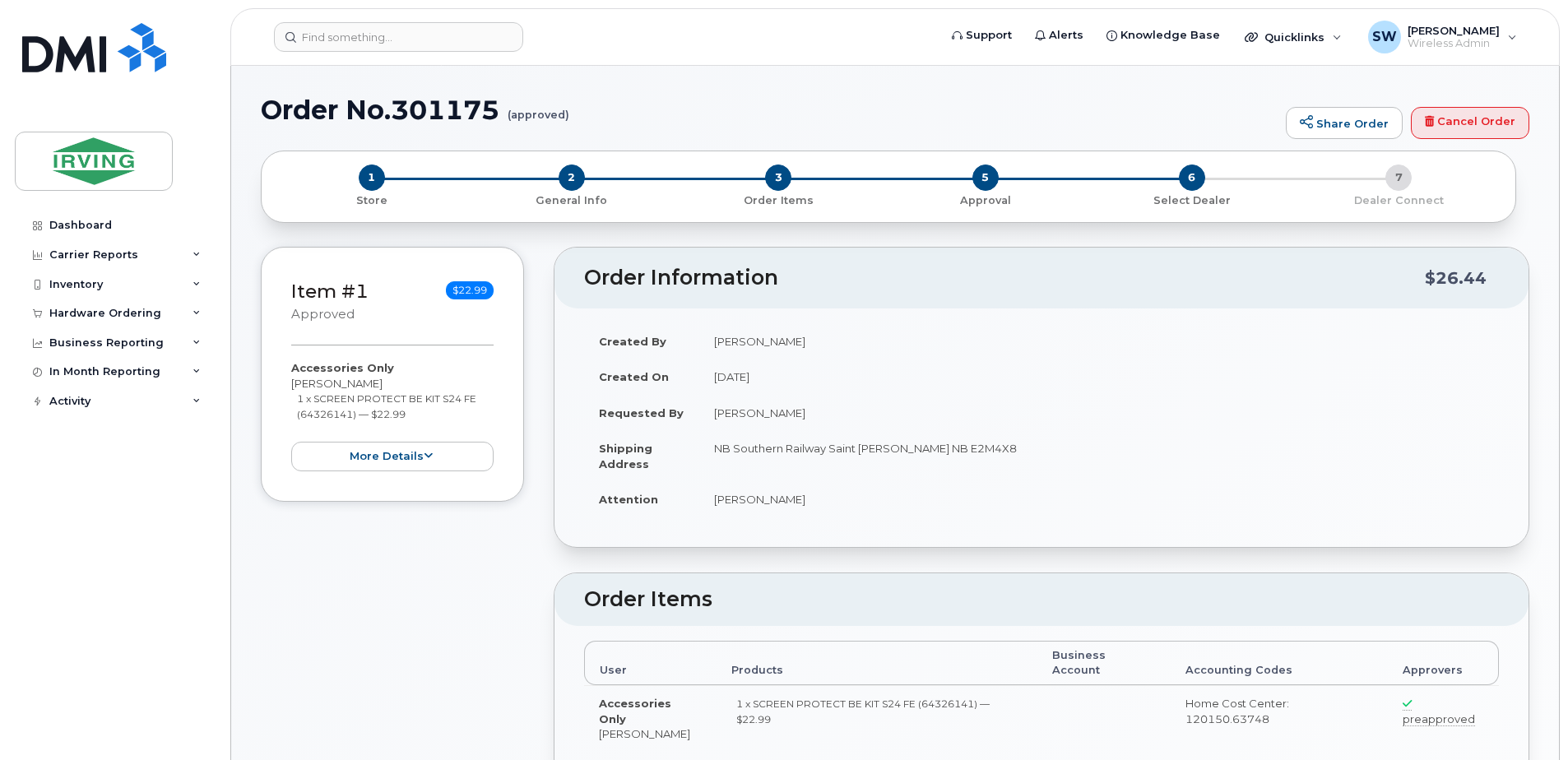
radio input "true"
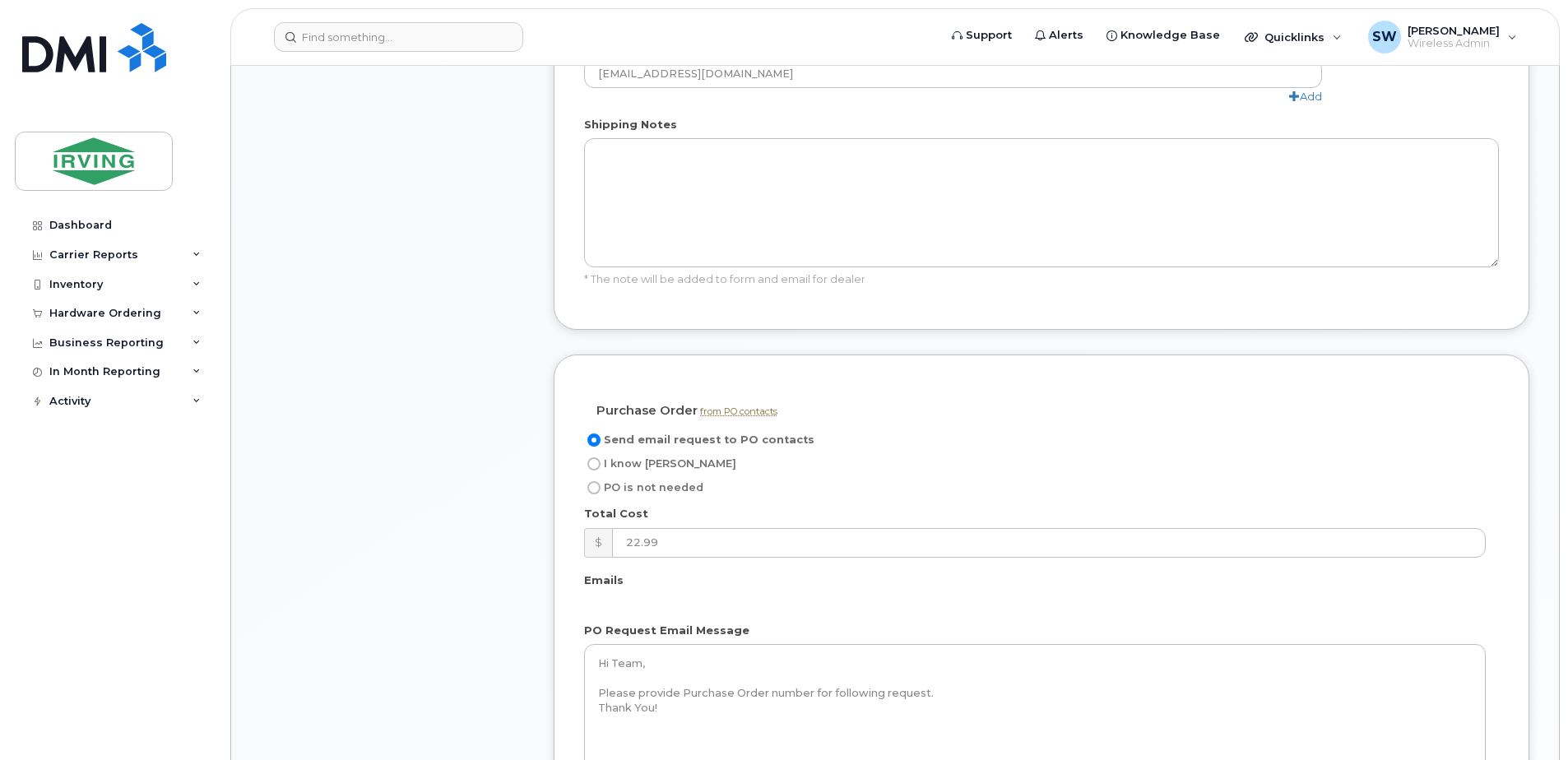
scroll to position [987, 0]
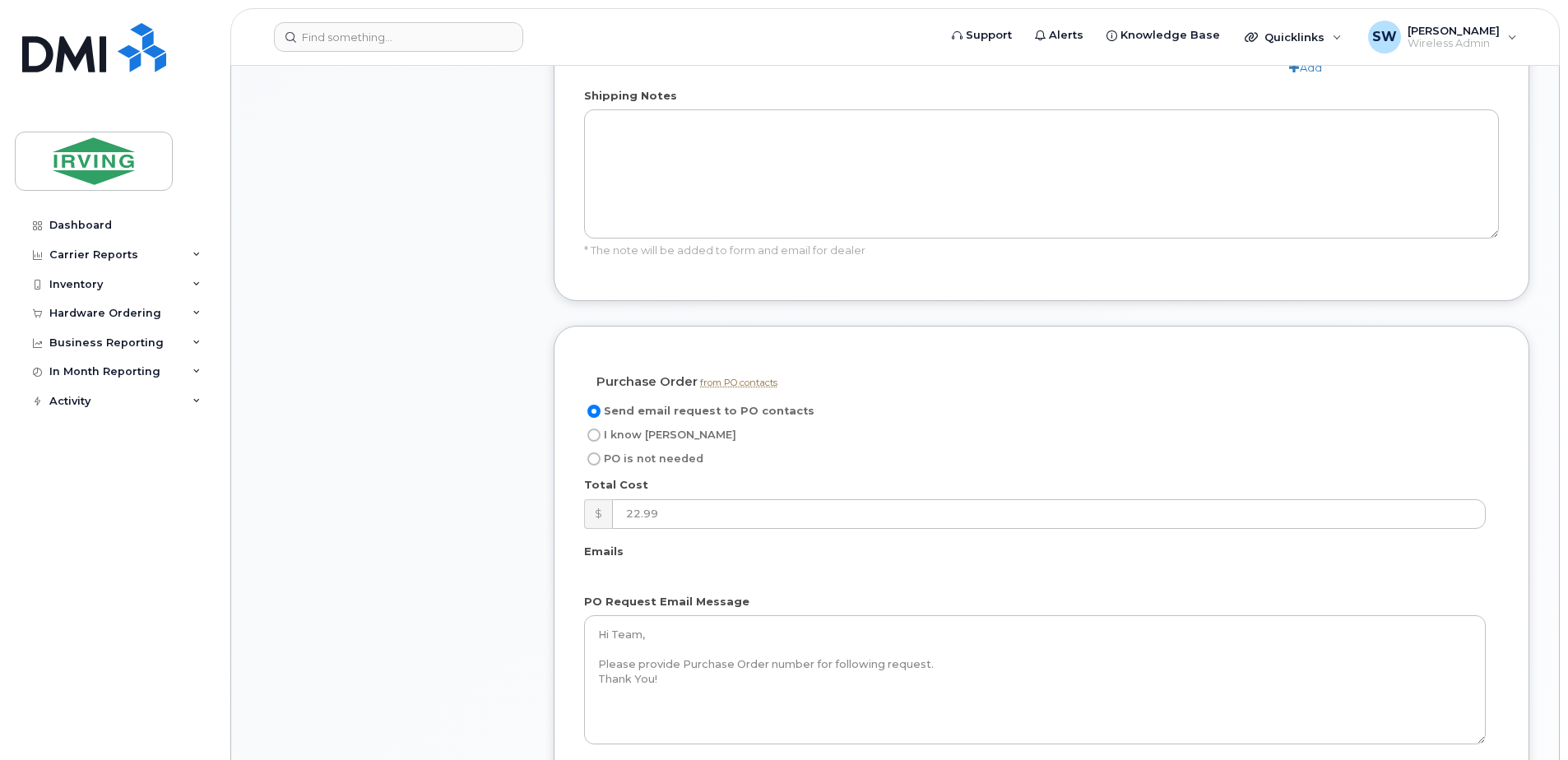
click at [630, 429] on span "I know [PERSON_NAME]" at bounding box center [670, 434] width 133 height 12
click at [601, 429] on input "I know [PERSON_NAME]" at bounding box center [593, 435] width 13 height 13
radio input "true"
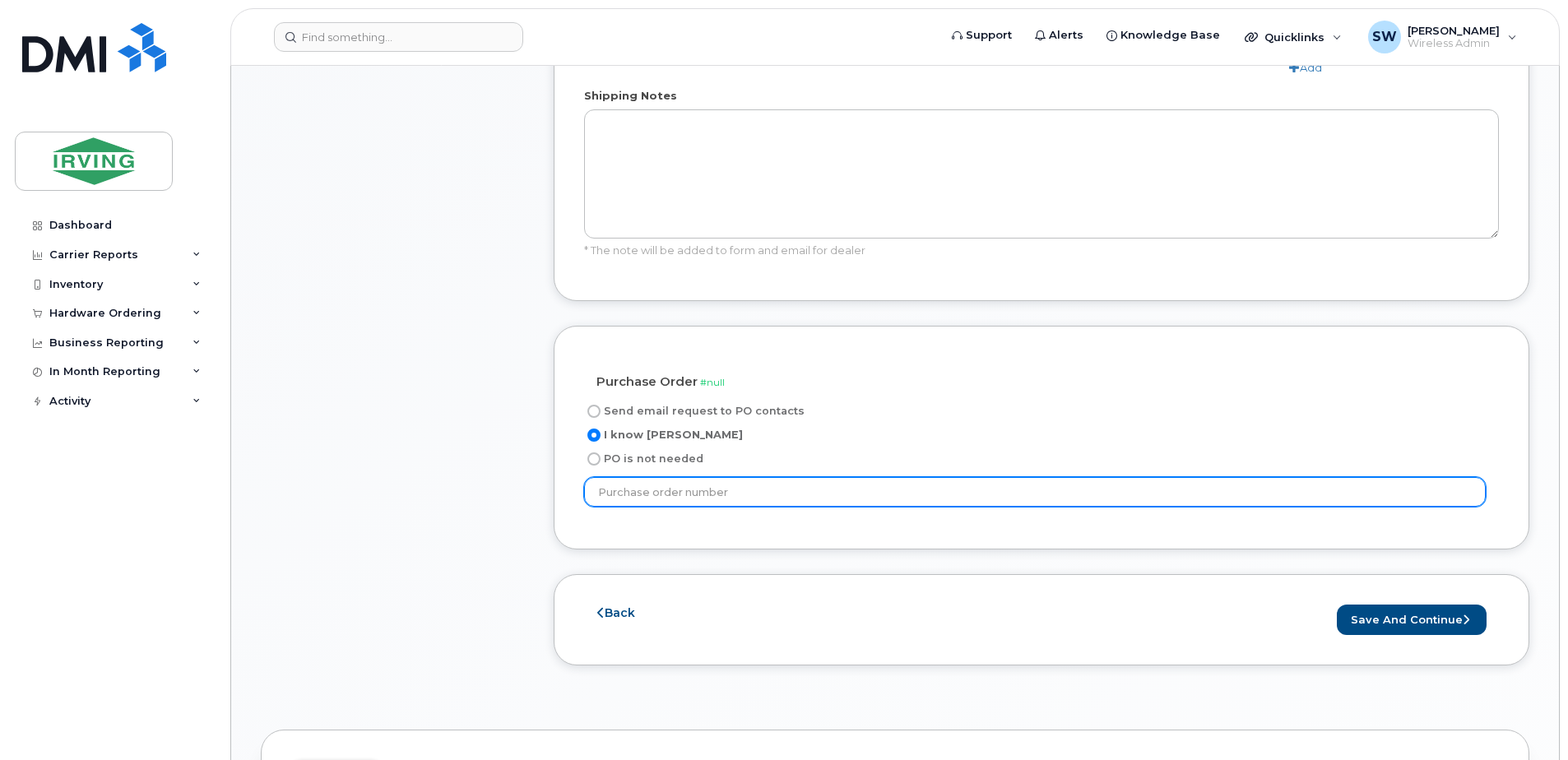
click at [615, 477] on input "text" at bounding box center [1035, 492] width 901 height 29
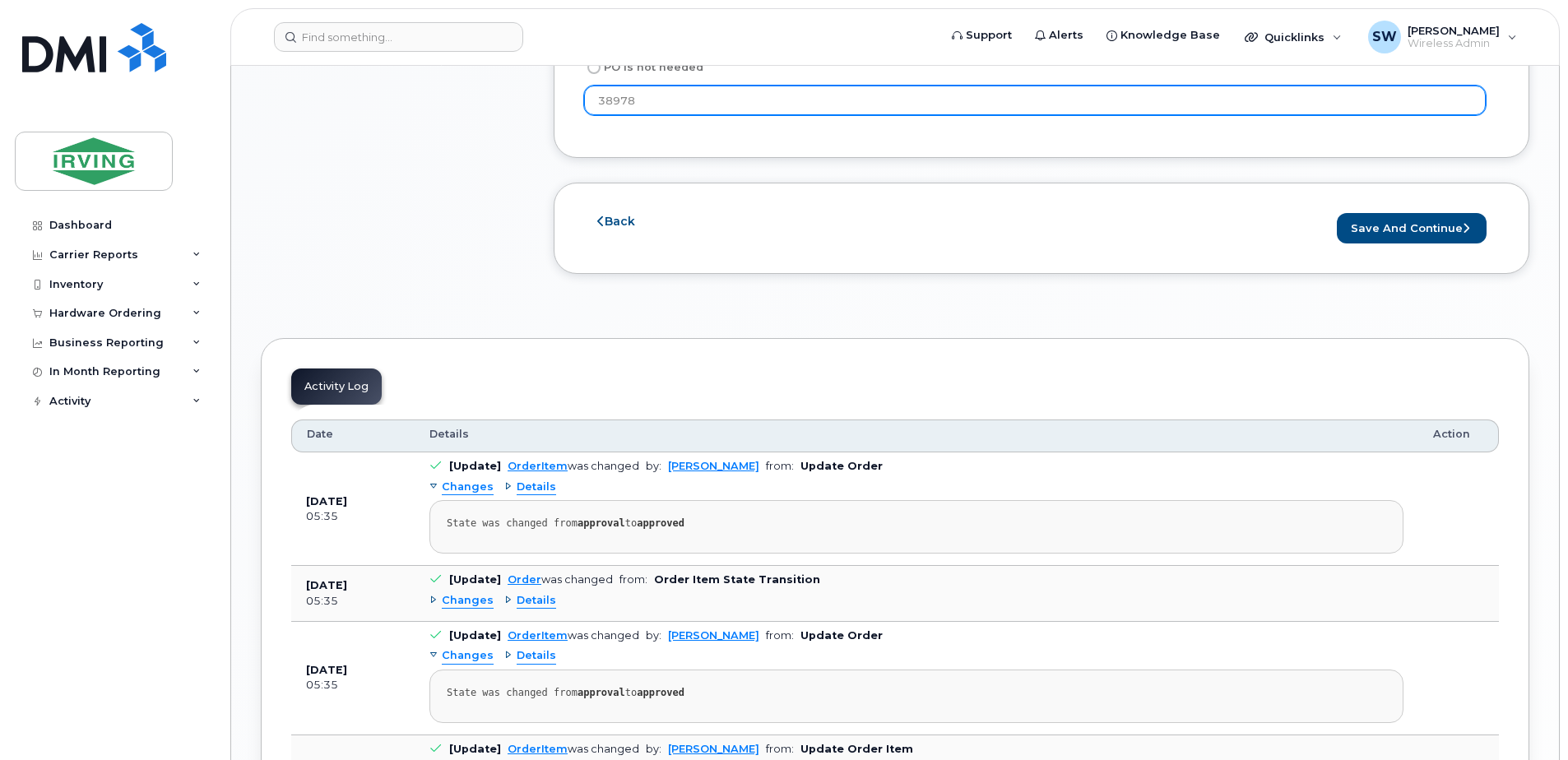
scroll to position [1398, 0]
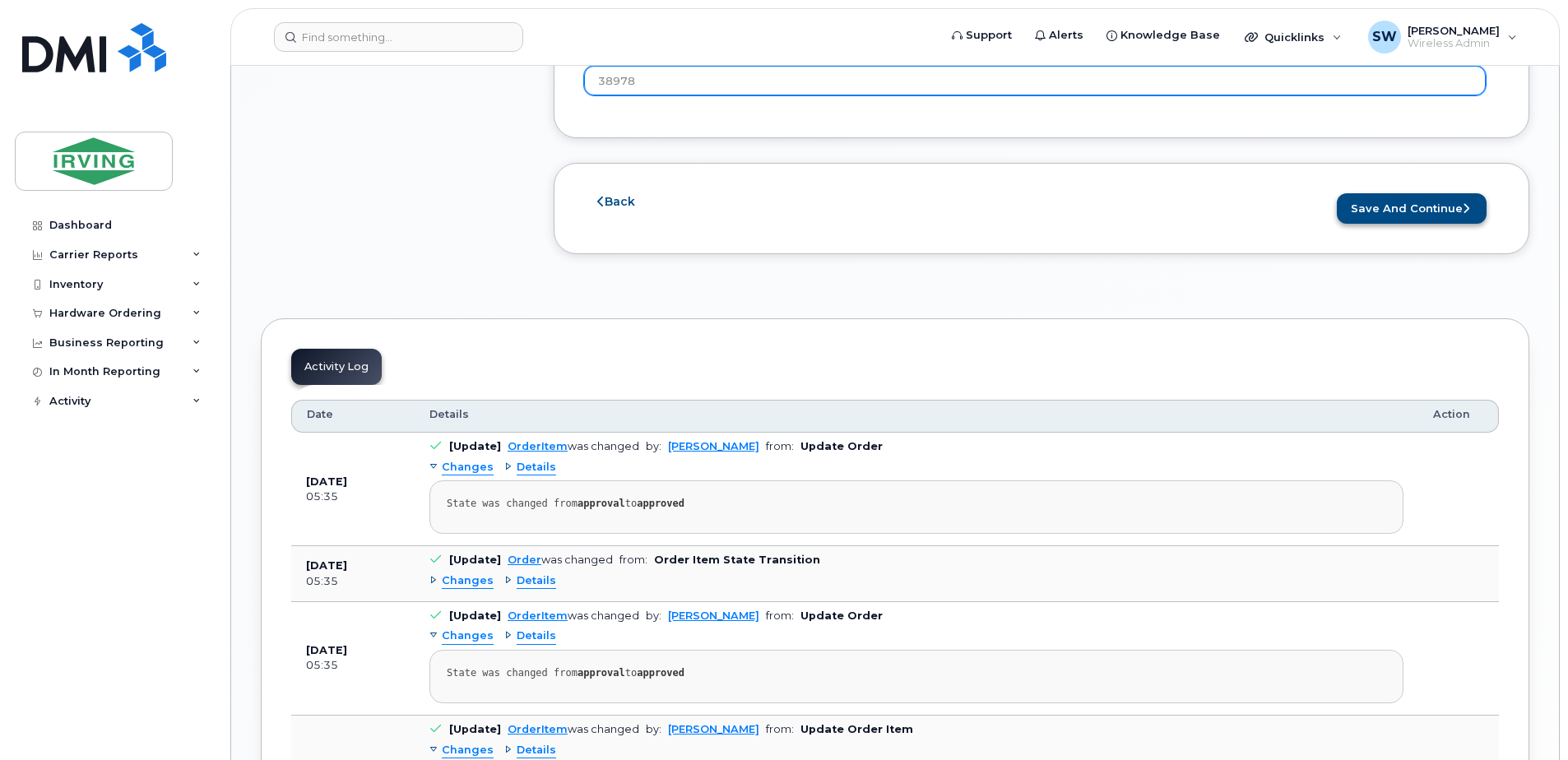
type input "38978"
click at [1394, 193] on button "Save and Continue" at bounding box center [1410, 208] width 149 height 30
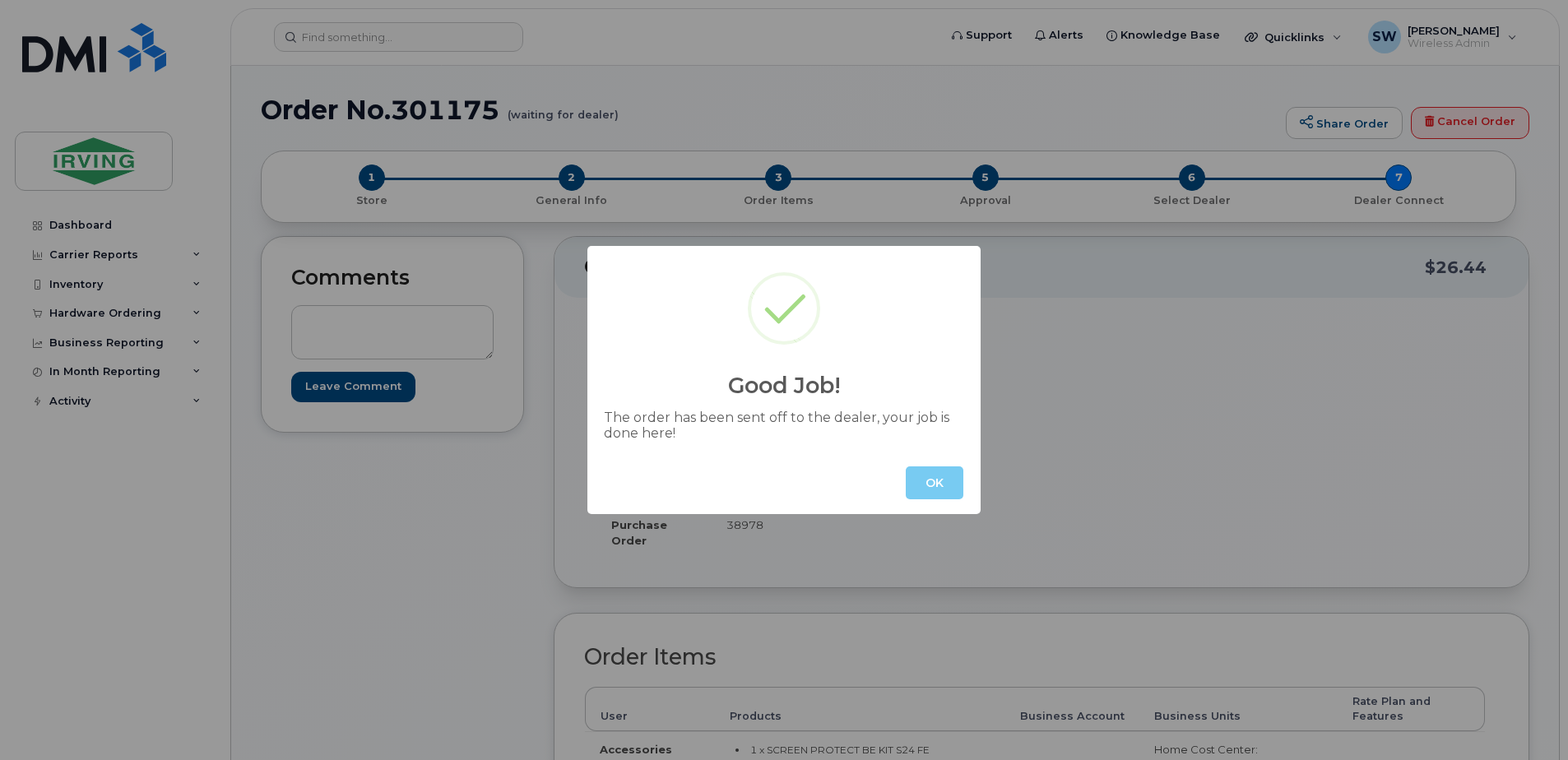
click at [942, 479] on button "OK" at bounding box center [934, 483] width 58 height 33
